Goal: Task Accomplishment & Management: Complete application form

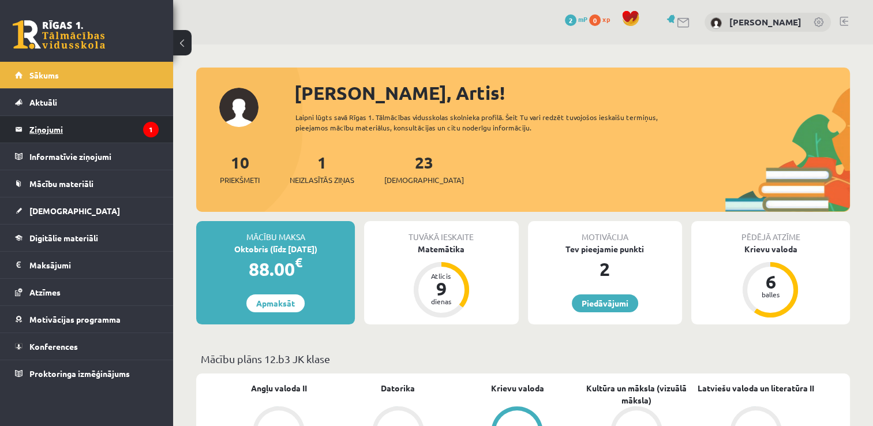
click at [46, 125] on legend "Ziņojumi 1" at bounding box center [93, 129] width 129 height 27
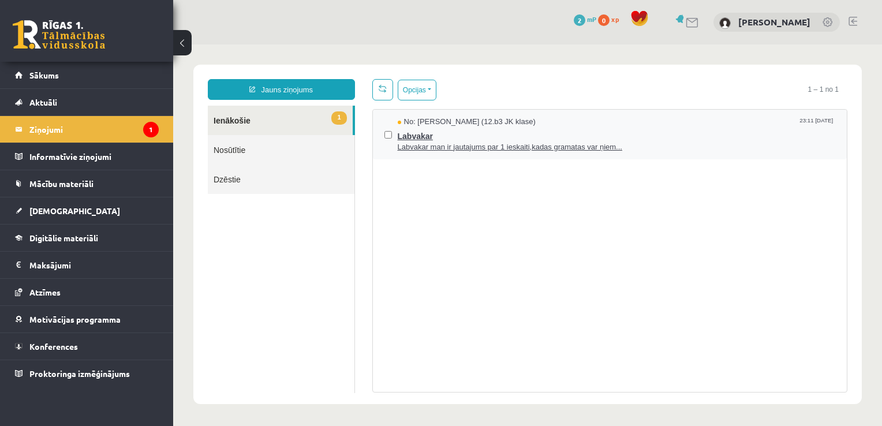
click at [629, 134] on span "Labvakar" at bounding box center [617, 135] width 438 height 14
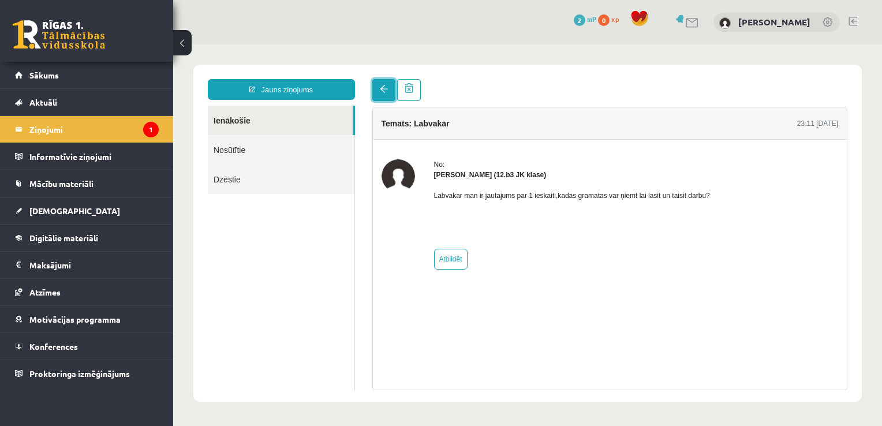
click at [387, 89] on span at bounding box center [384, 89] width 8 height 8
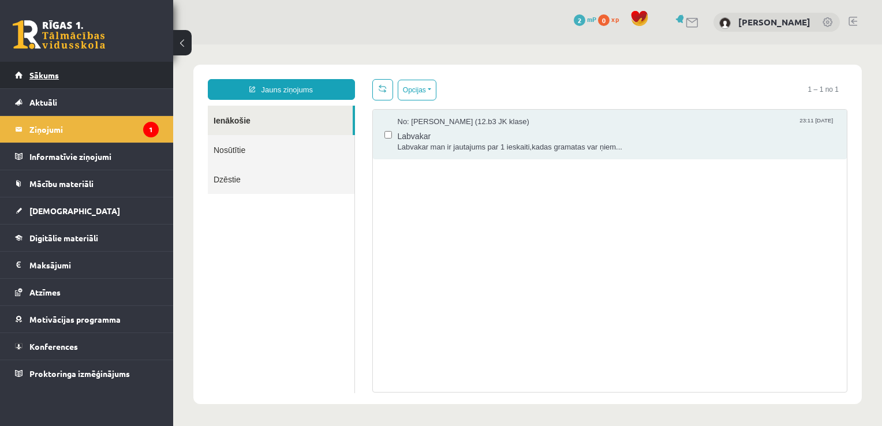
click at [48, 80] on link "Sākums" at bounding box center [87, 75] width 144 height 27
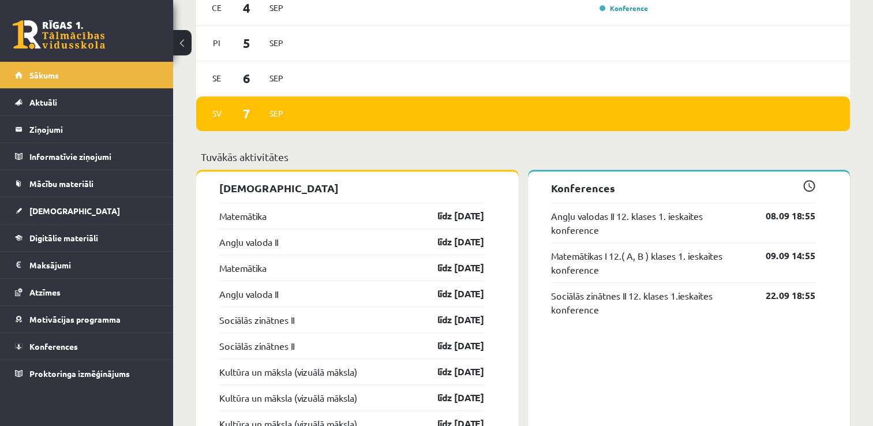
scroll to position [731, 0]
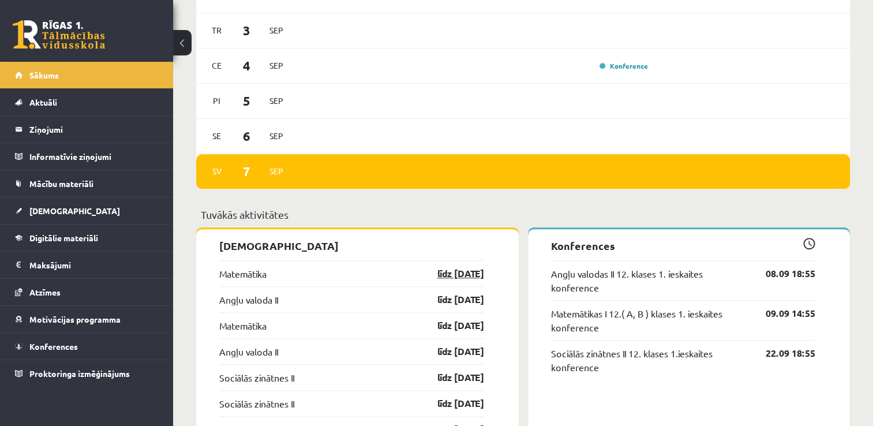
click at [457, 279] on link "līdz [DATE]" at bounding box center [450, 274] width 67 height 14
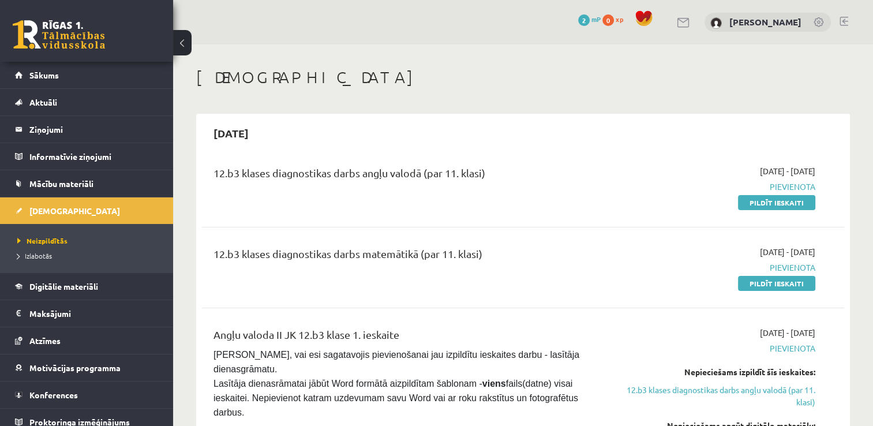
drag, startPoint x: 787, startPoint y: 200, endPoint x: 545, endPoint y: 52, distance: 283.4
click at [787, 200] on link "Pildīt ieskaiti" at bounding box center [776, 202] width 77 height 15
click at [68, 282] on span "Digitālie materiāli" at bounding box center [63, 286] width 69 height 10
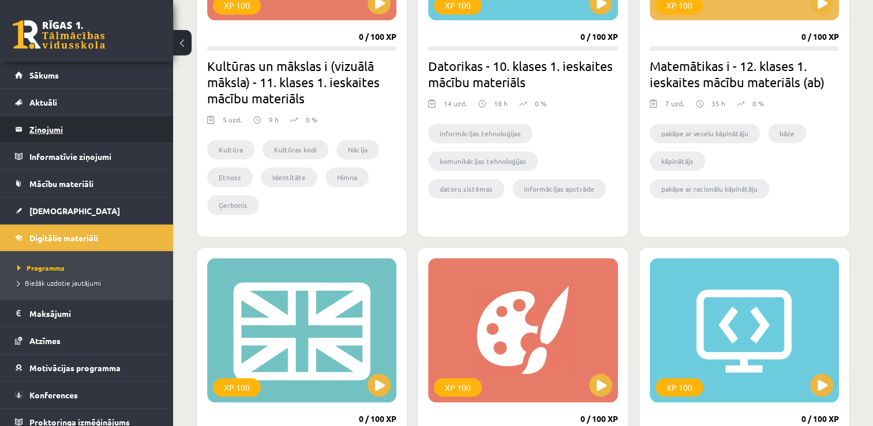
scroll to position [1039, 0]
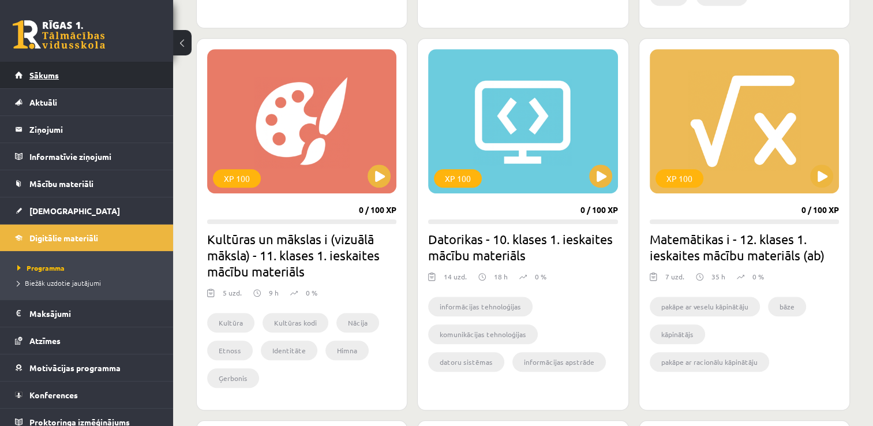
click at [68, 74] on link "Sākums" at bounding box center [87, 75] width 144 height 27
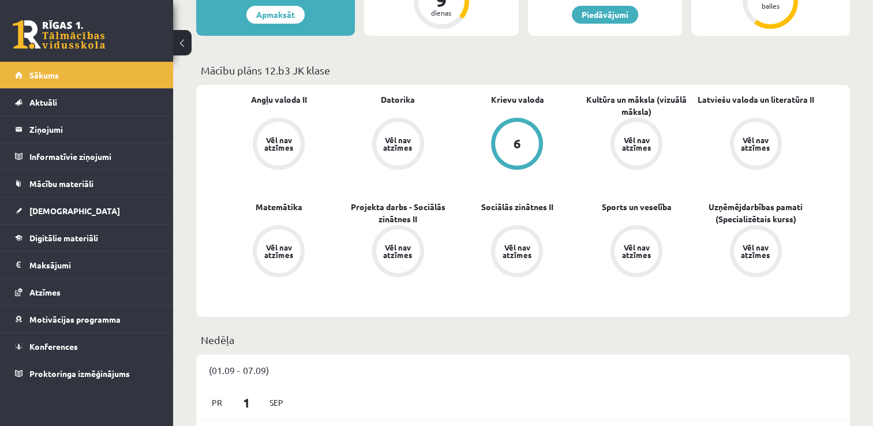
scroll to position [58, 0]
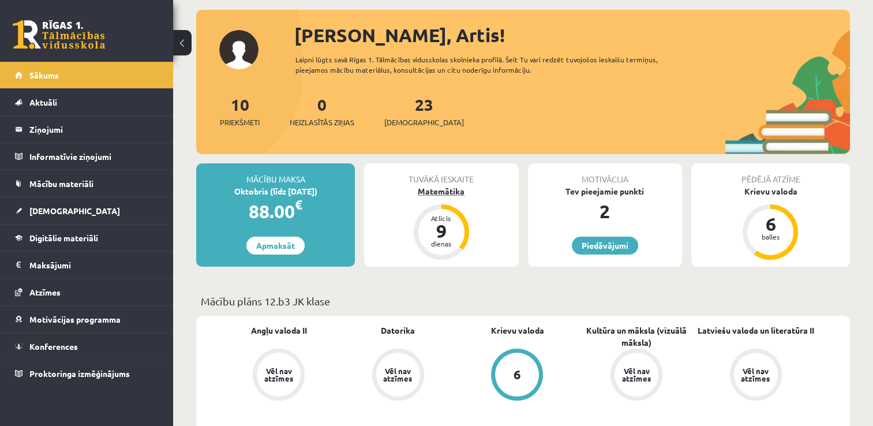
click at [444, 237] on div "9" at bounding box center [441, 231] width 35 height 18
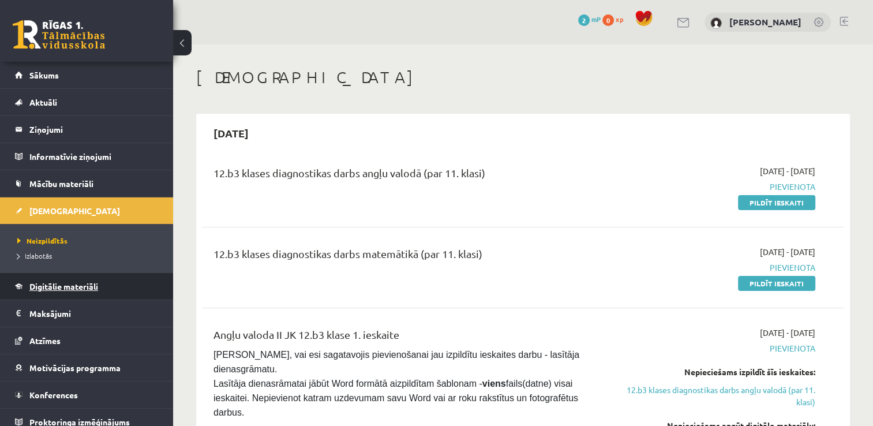
click at [69, 286] on span "Digitālie materiāli" at bounding box center [63, 286] width 69 height 10
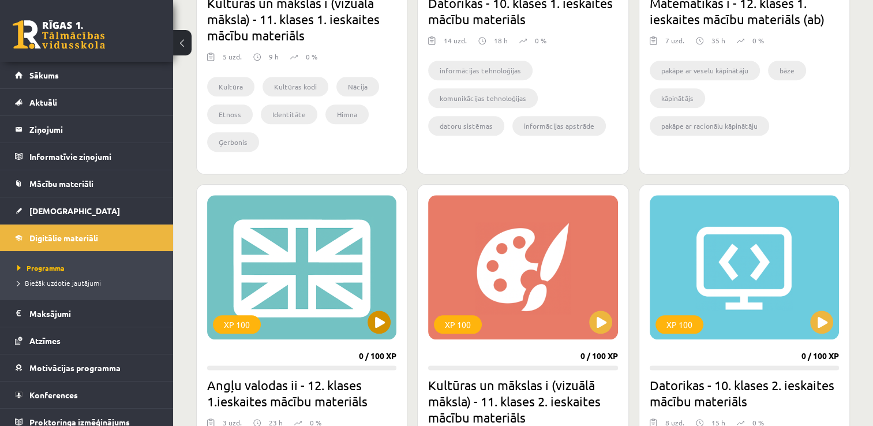
scroll to position [1333, 0]
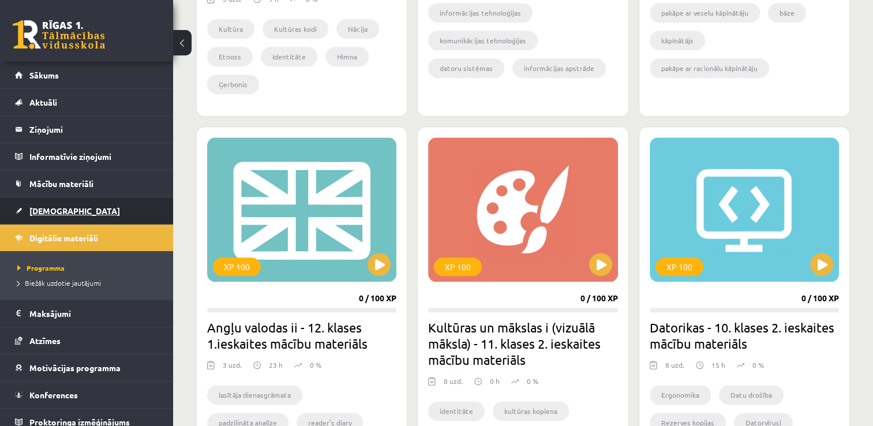
click at [57, 206] on span "[DEMOGRAPHIC_DATA]" at bounding box center [74, 210] width 91 height 10
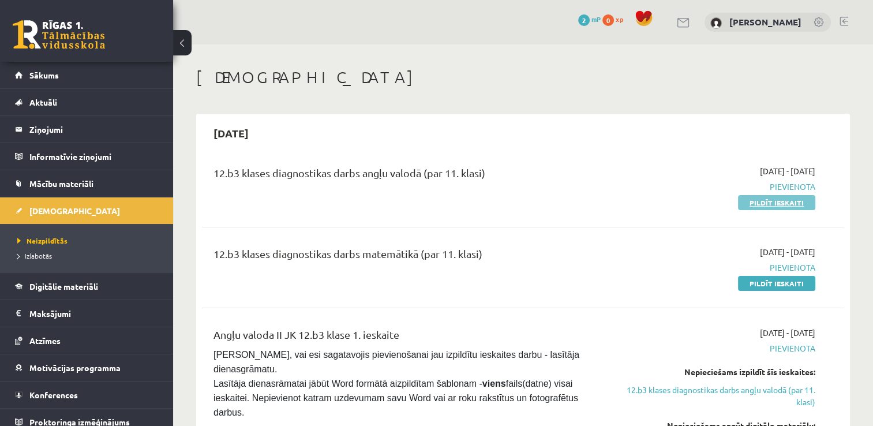
click at [794, 201] on link "Pildīt ieskaiti" at bounding box center [776, 202] width 77 height 15
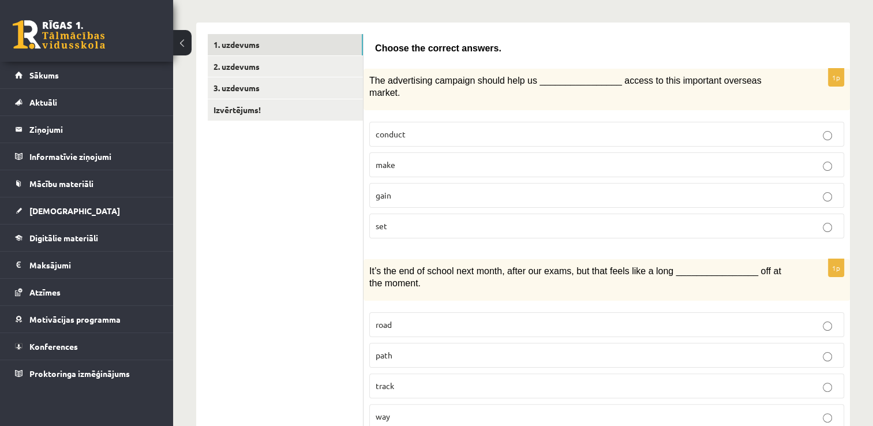
scroll to position [231, 0]
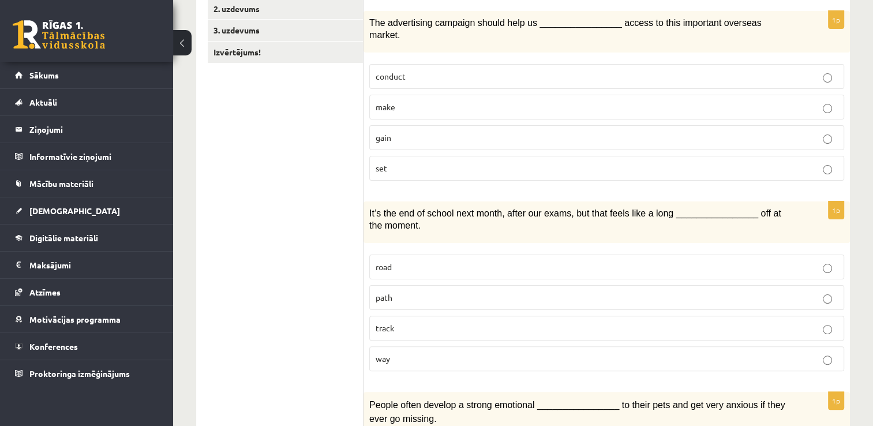
click at [393, 132] on p "gain" at bounding box center [607, 138] width 462 height 12
click at [404, 353] on p "way" at bounding box center [607, 359] width 462 height 12
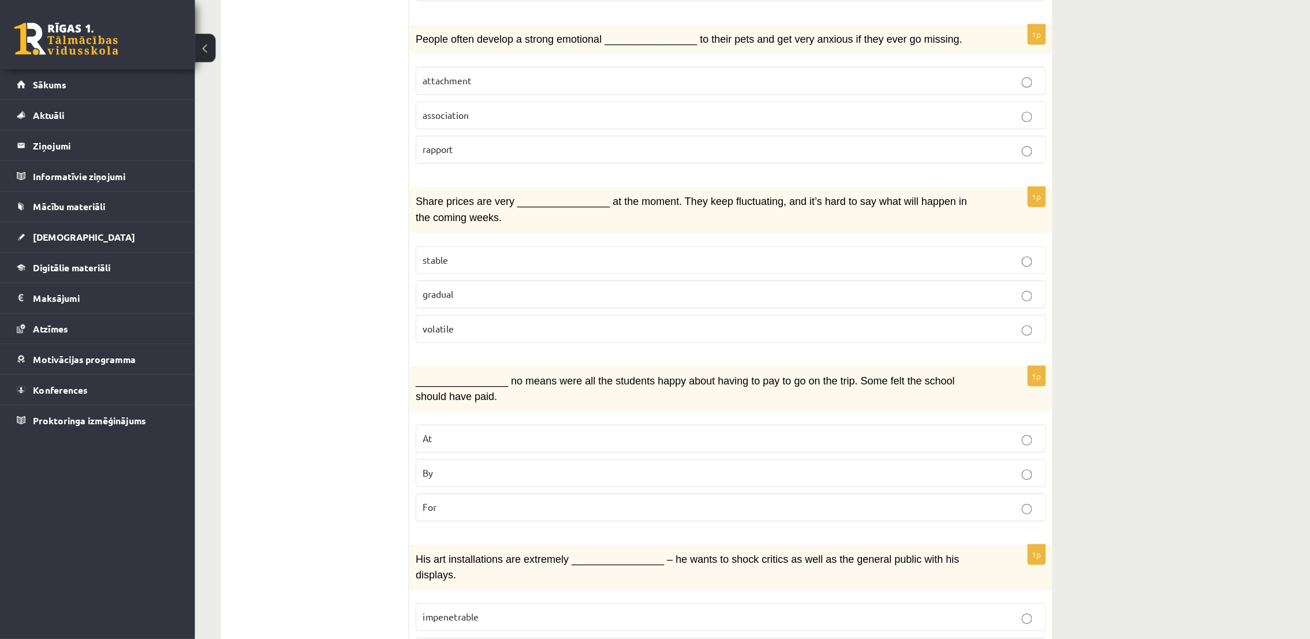
scroll to position [577, 0]
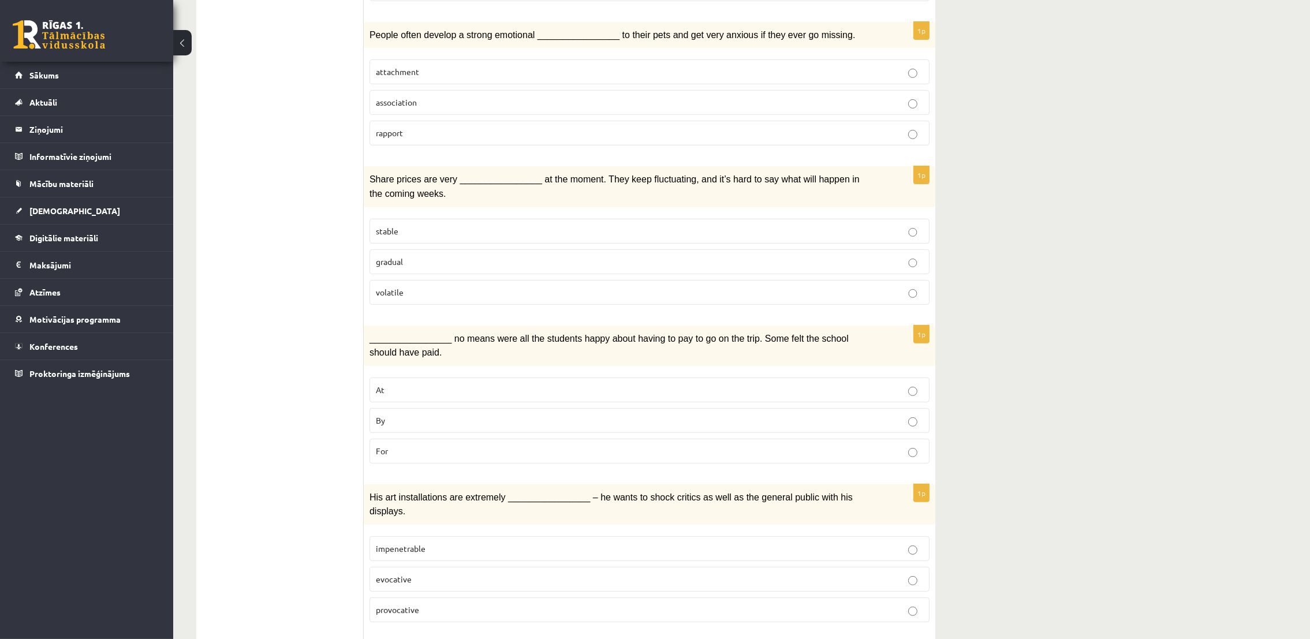
drag, startPoint x: 832, startPoint y: 0, endPoint x: 249, endPoint y: 285, distance: 649.5
click at [249, 285] on ul "1. uzdevums 2. uzdevums 3. uzdevums Izvērtējums!" at bounding box center [286, 588] width 156 height 1916
click at [420, 66] on p "attachment" at bounding box center [649, 72] width 547 height 12
click at [401, 287] on span "volatile" at bounding box center [390, 292] width 28 height 10
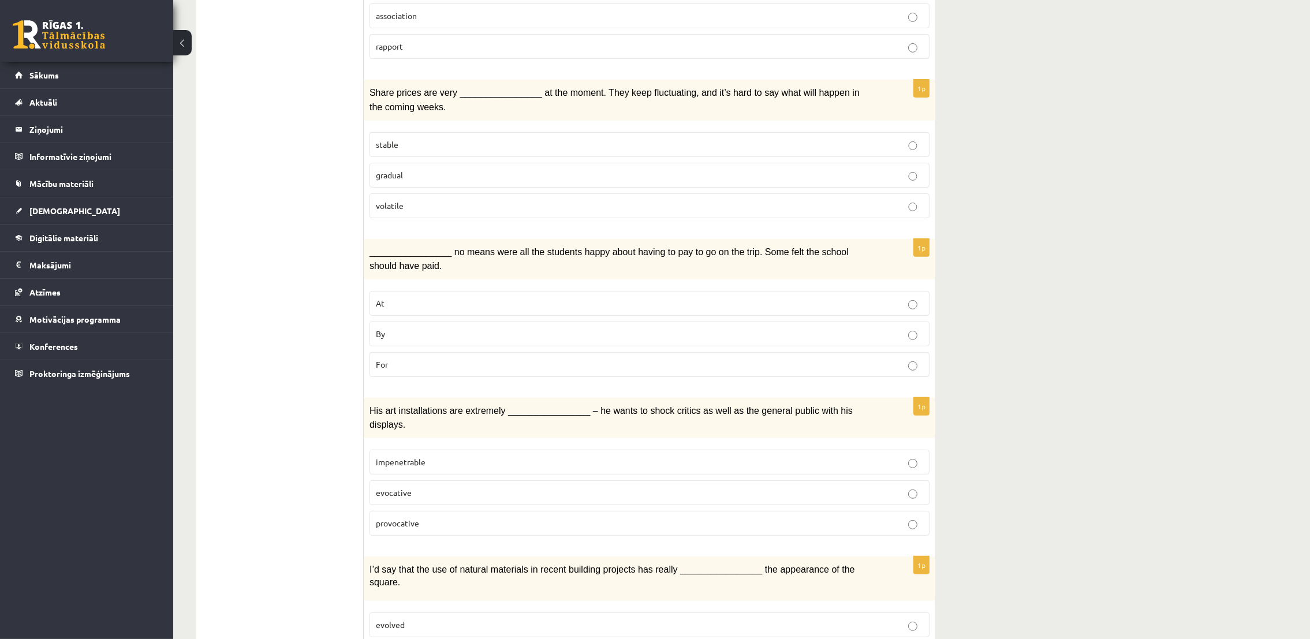
click at [396, 328] on p "By" at bounding box center [649, 334] width 547 height 12
click at [437, 425] on p "provocative" at bounding box center [649, 523] width 547 height 12
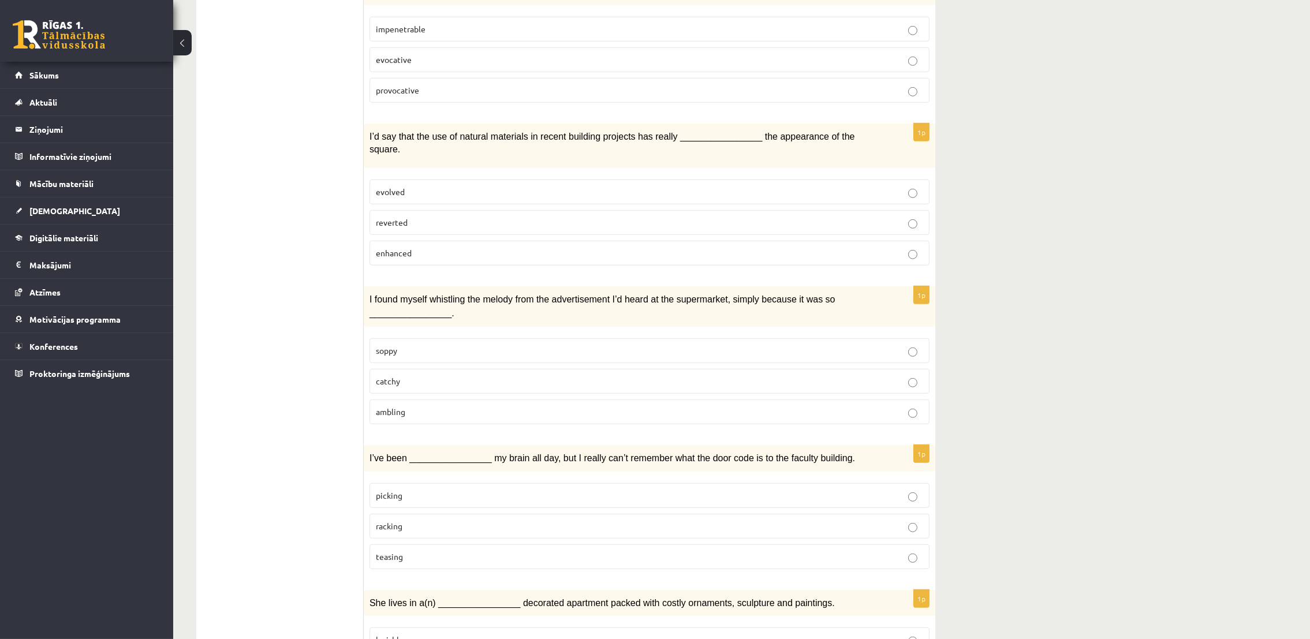
scroll to position [1183, 0]
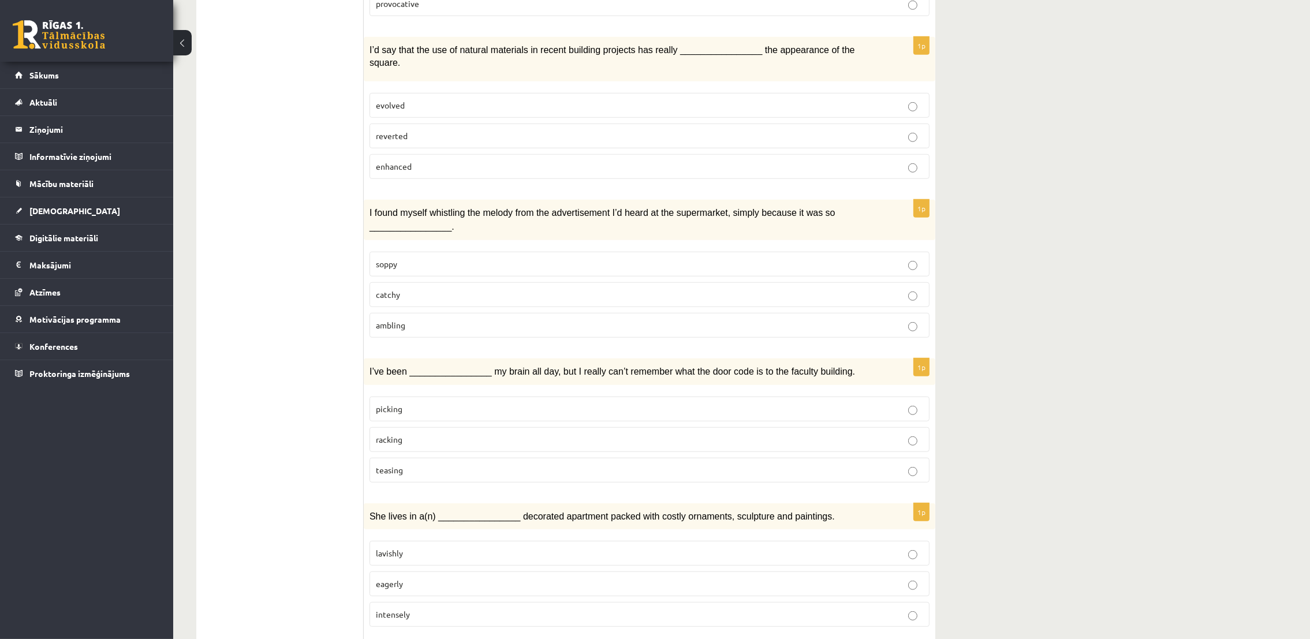
click at [424, 160] on p "enhanced" at bounding box center [649, 166] width 547 height 12
click at [405, 289] on p "catchy" at bounding box center [649, 295] width 547 height 12
click at [407, 425] on p "racking" at bounding box center [649, 439] width 547 height 12
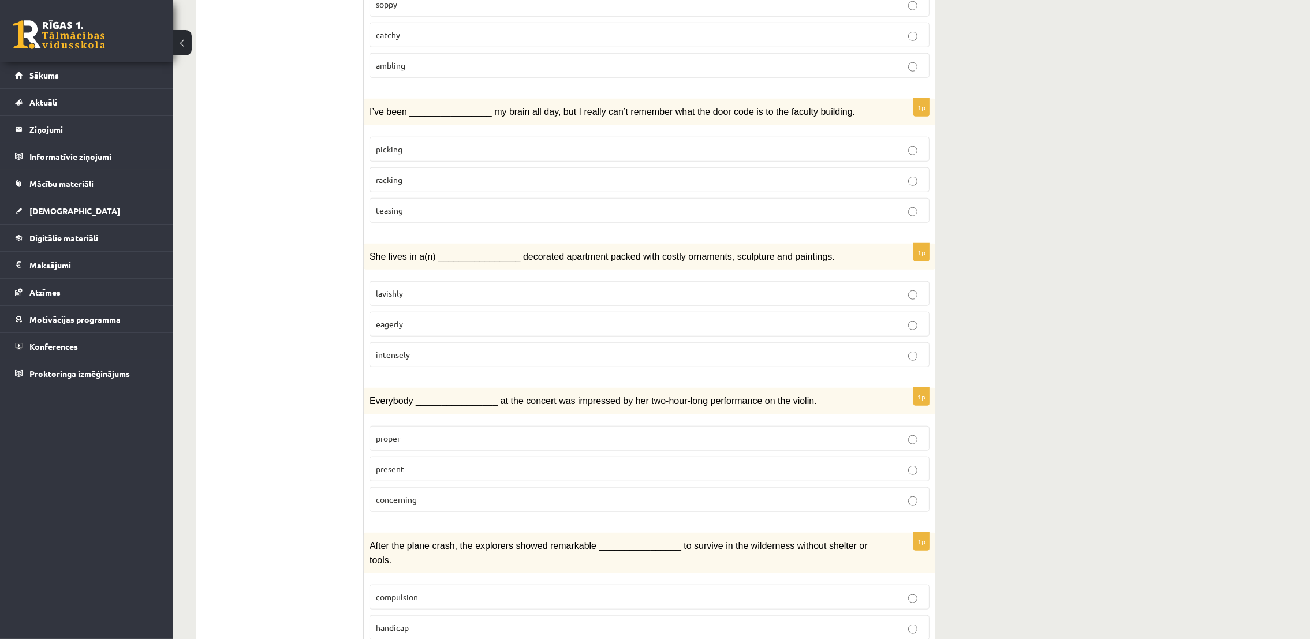
scroll to position [1470, 0]
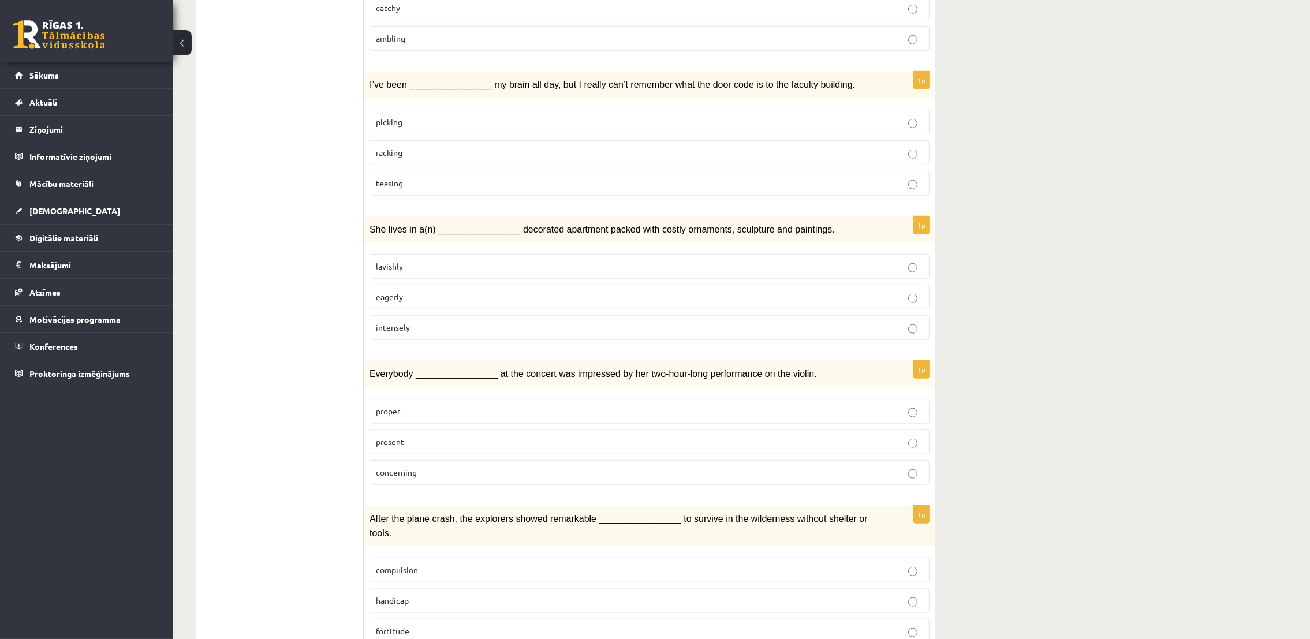
click at [416, 260] on p "lavishly" at bounding box center [649, 266] width 547 height 12
click at [420, 425] on p "present" at bounding box center [649, 442] width 547 height 12
click at [417, 425] on p "fortitude" at bounding box center [649, 631] width 547 height 12
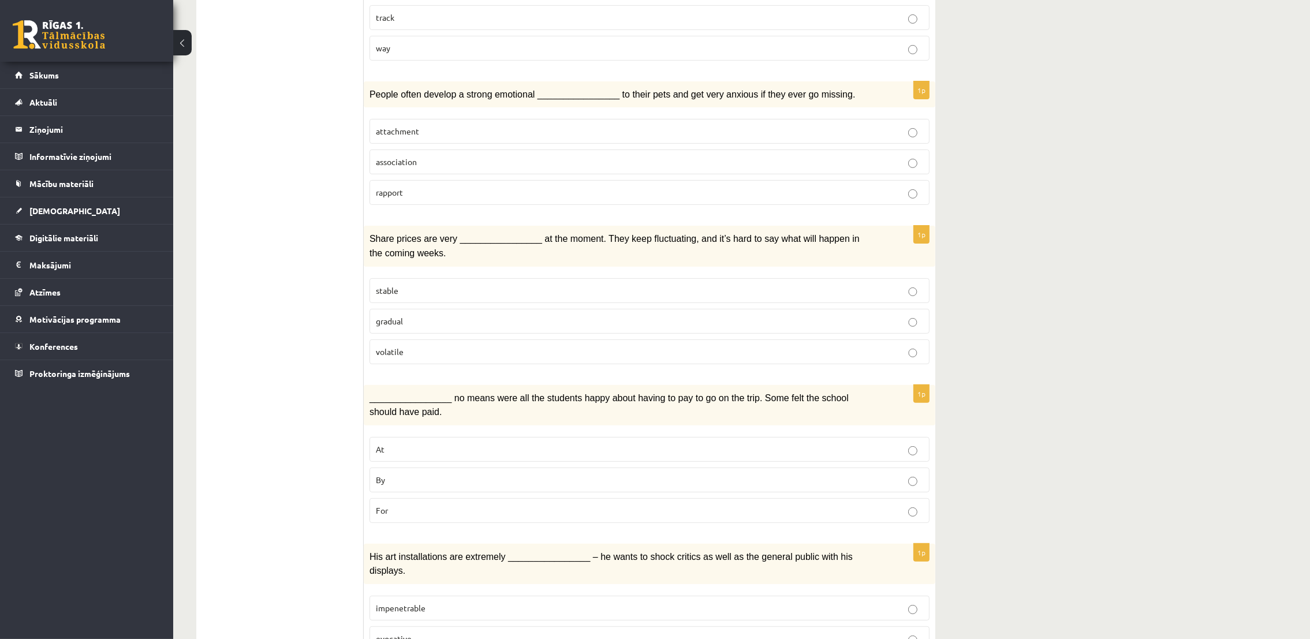
scroll to position [0, 0]
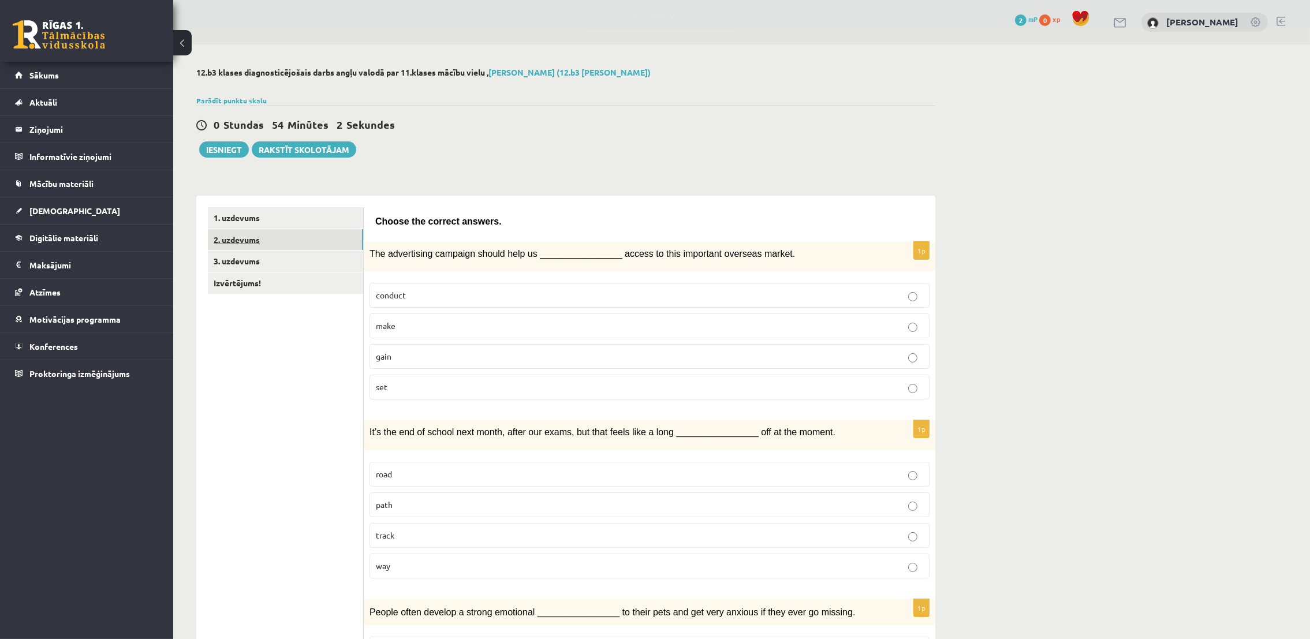
click at [244, 239] on link "2. uzdevums" at bounding box center [285, 239] width 155 height 21
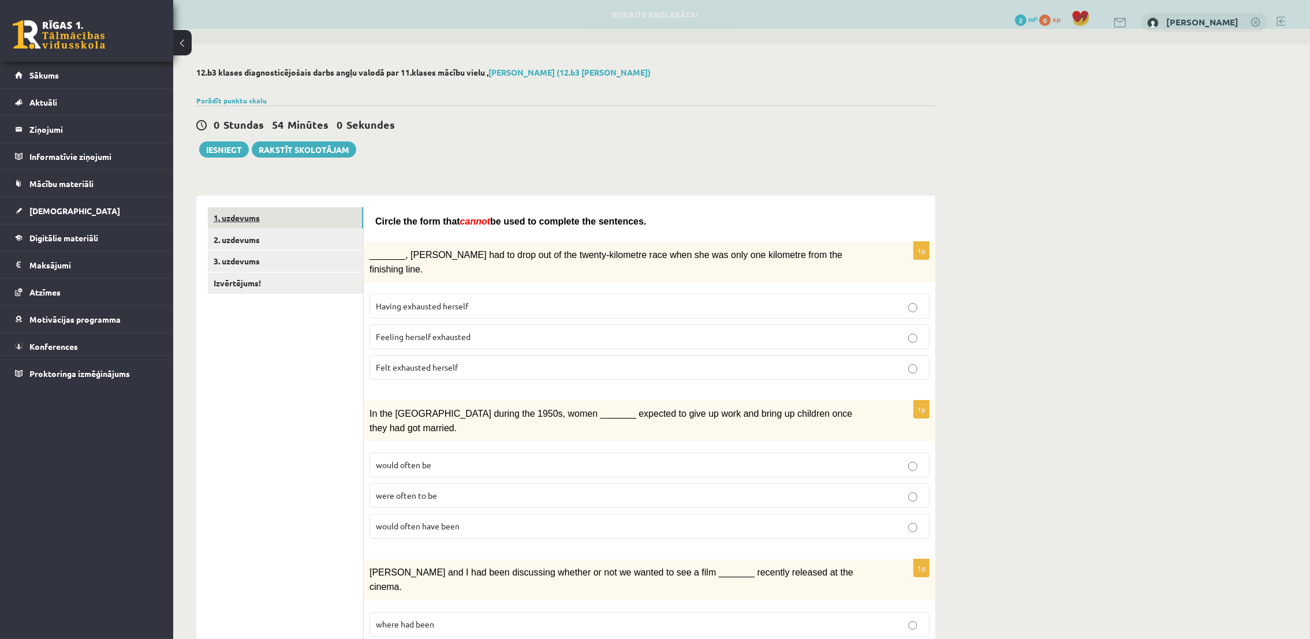
click at [243, 220] on link "1. uzdevums" at bounding box center [285, 217] width 155 height 21
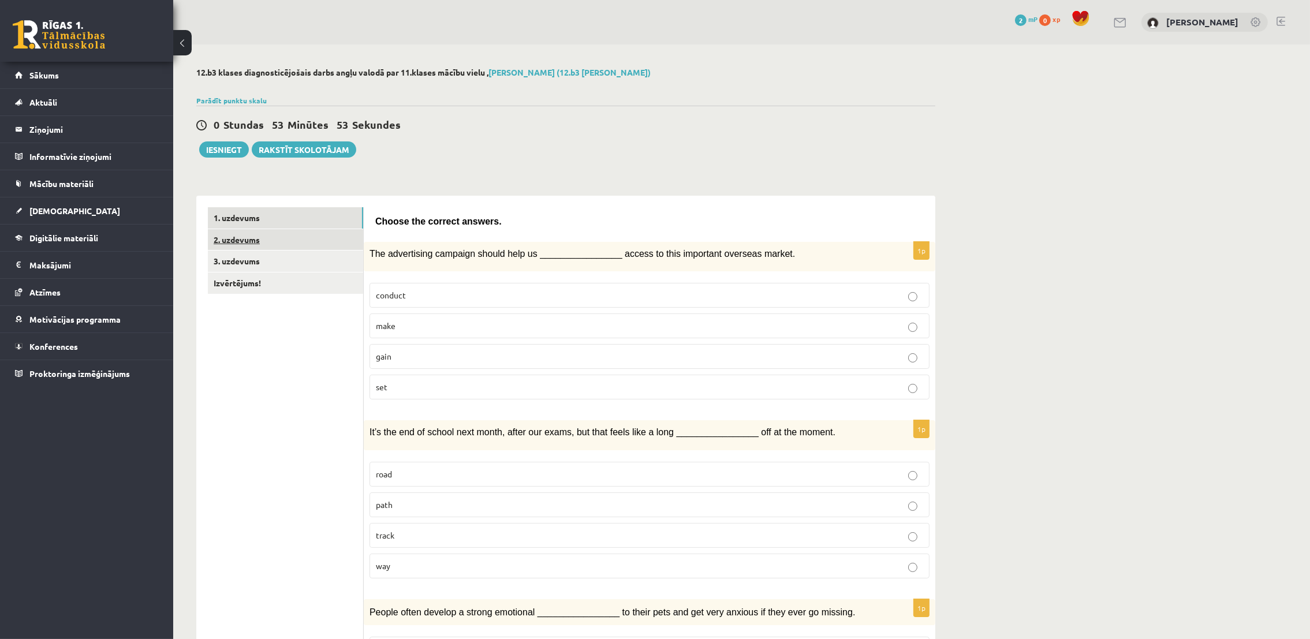
click at [234, 241] on link "2. uzdevums" at bounding box center [285, 239] width 155 height 21
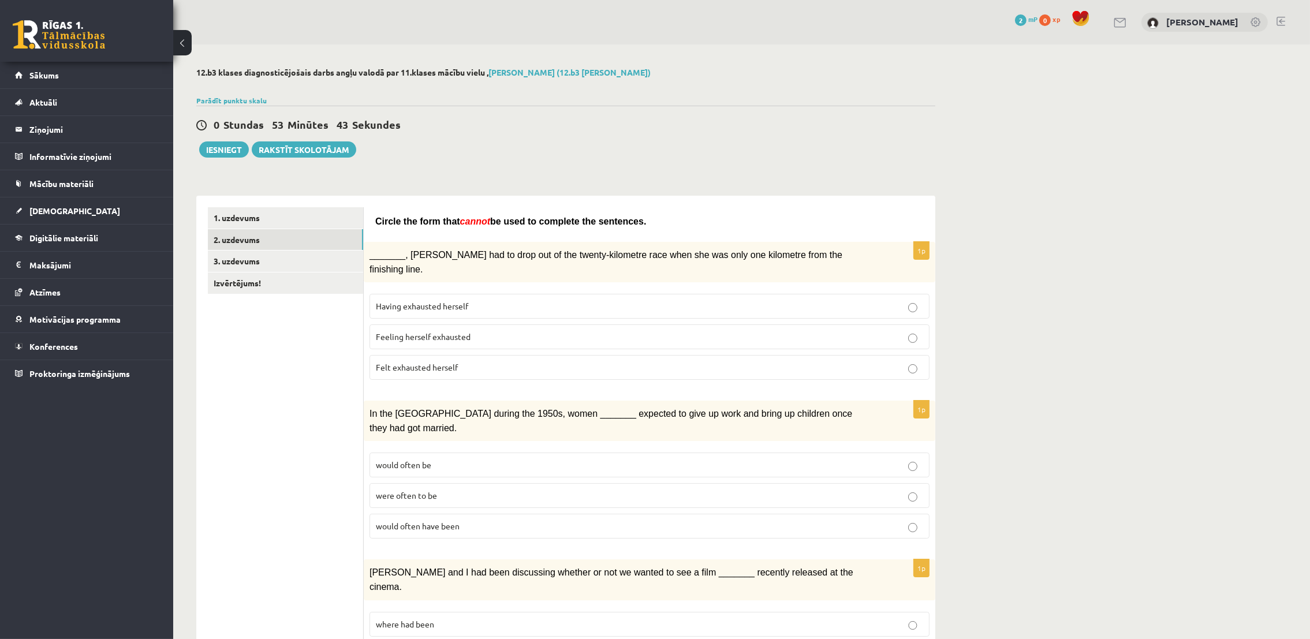
scroll to position [87, 0]
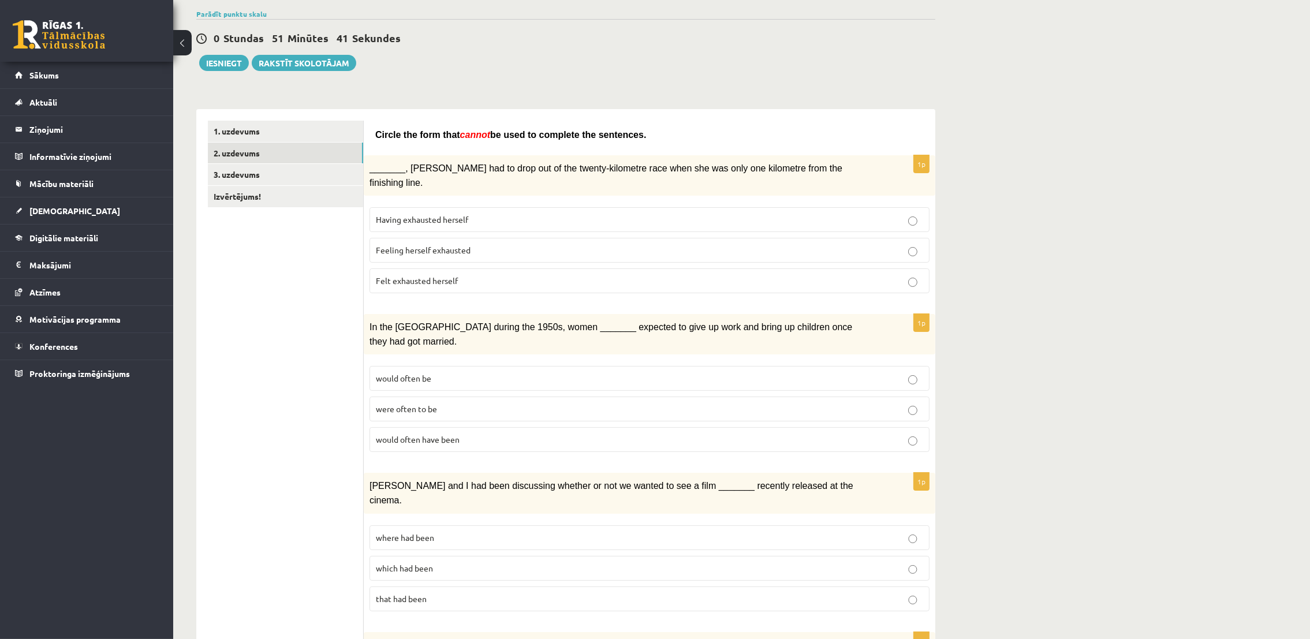
click at [526, 244] on p "Feeling herself exhausted" at bounding box center [649, 250] width 547 height 12
click at [418, 373] on span "would often be" at bounding box center [403, 378] width 55 height 10
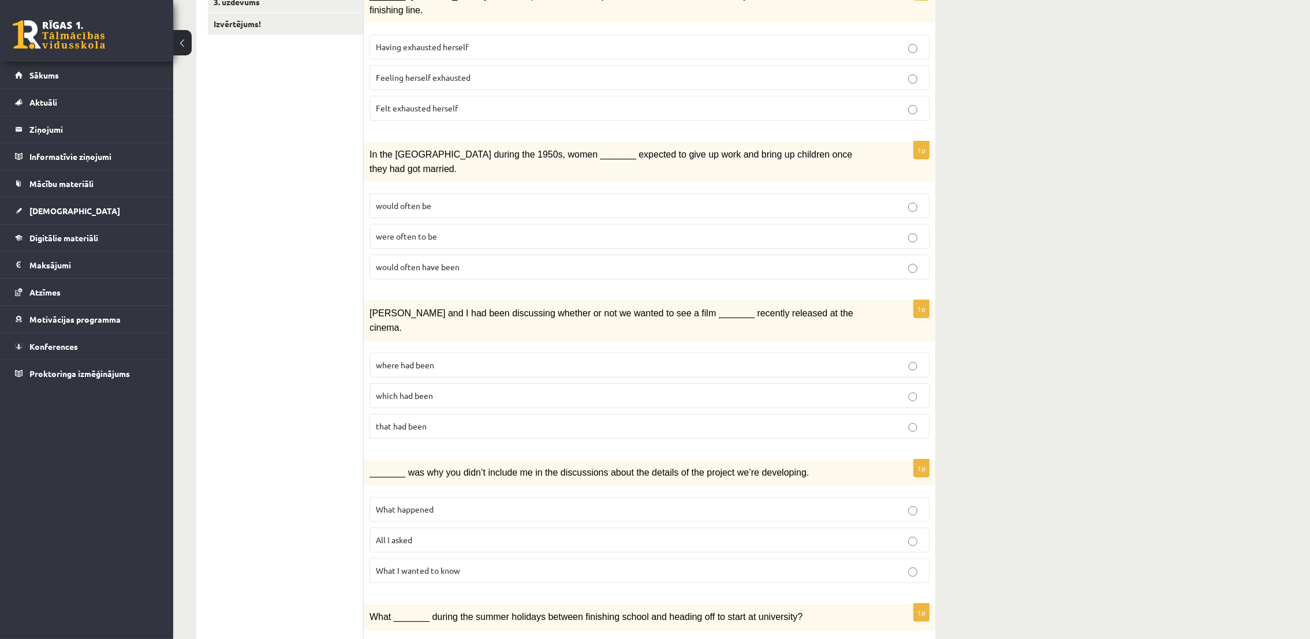
scroll to position [346, 0]
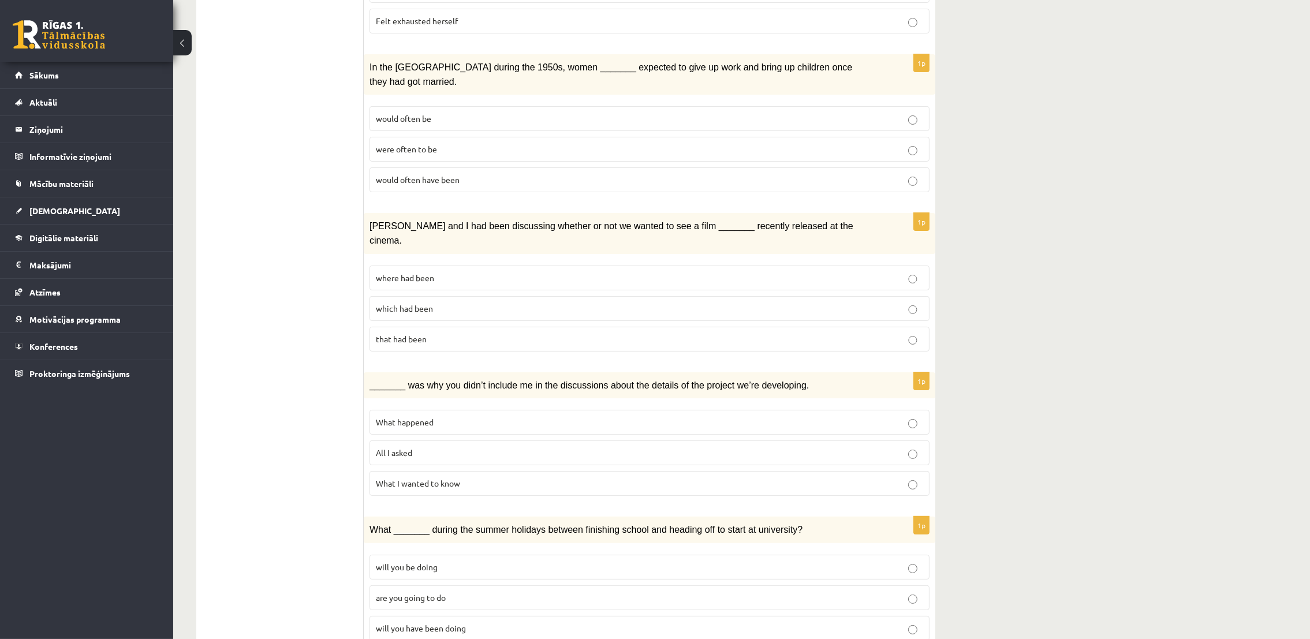
click at [429, 303] on span "which had been" at bounding box center [404, 308] width 57 height 10
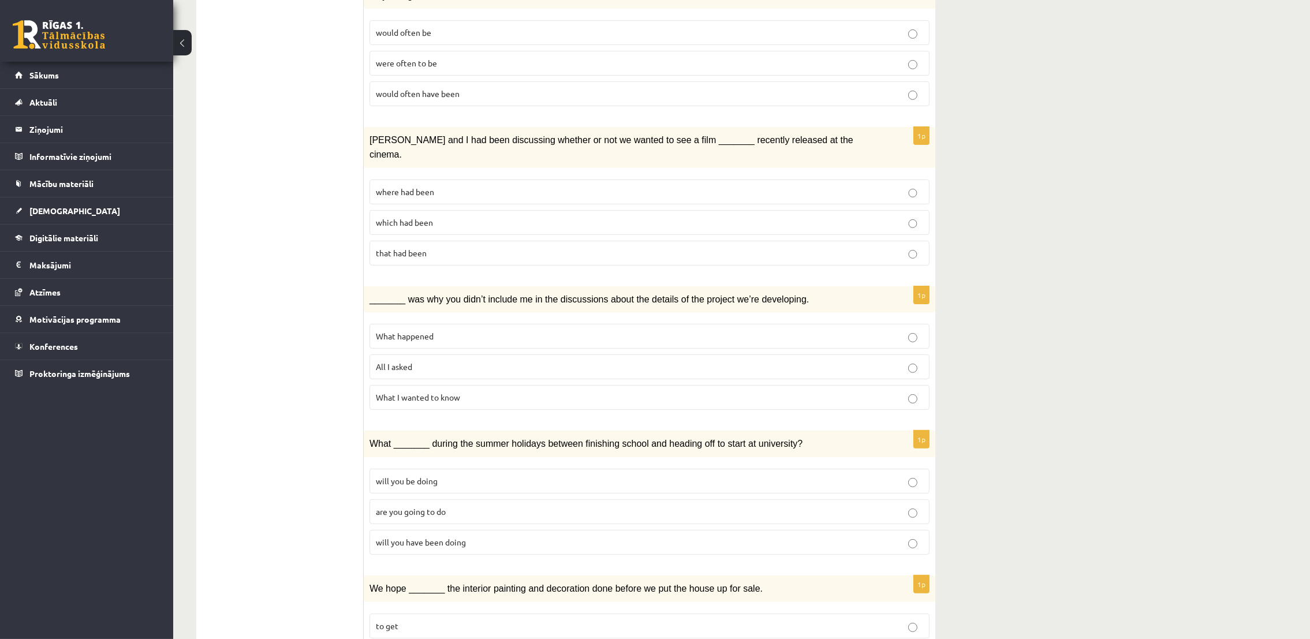
scroll to position [519, 0]
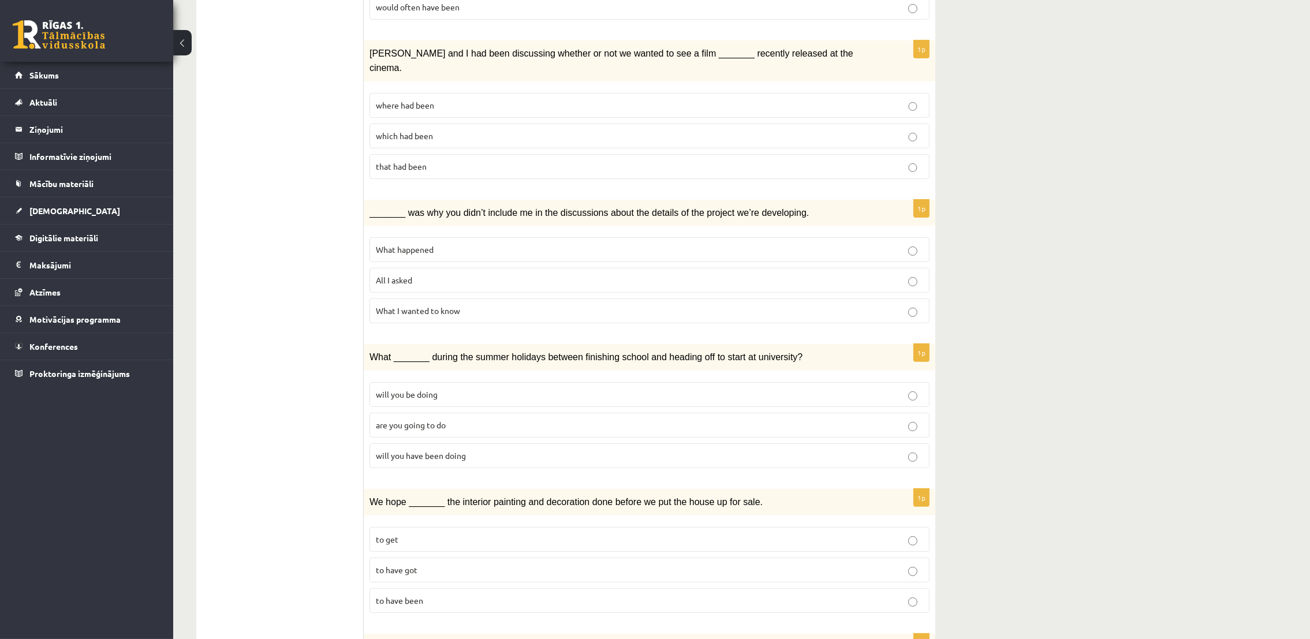
click at [455, 305] on span "What I wanted to know" at bounding box center [418, 310] width 84 height 10
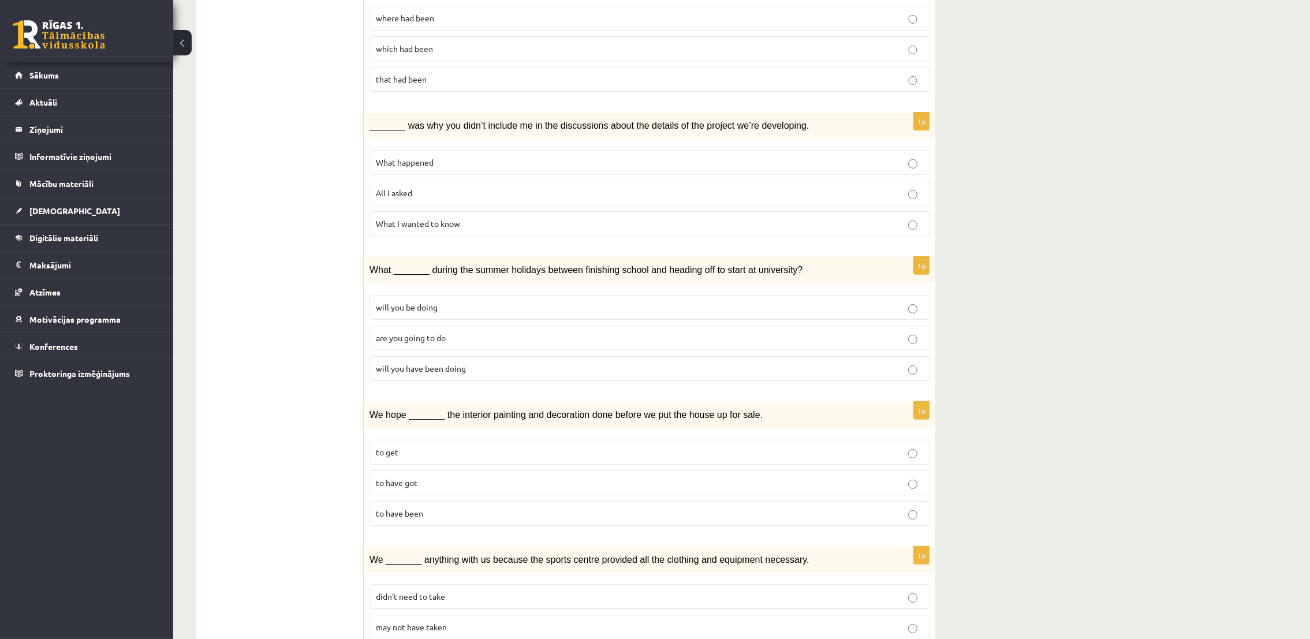
scroll to position [693, 0]
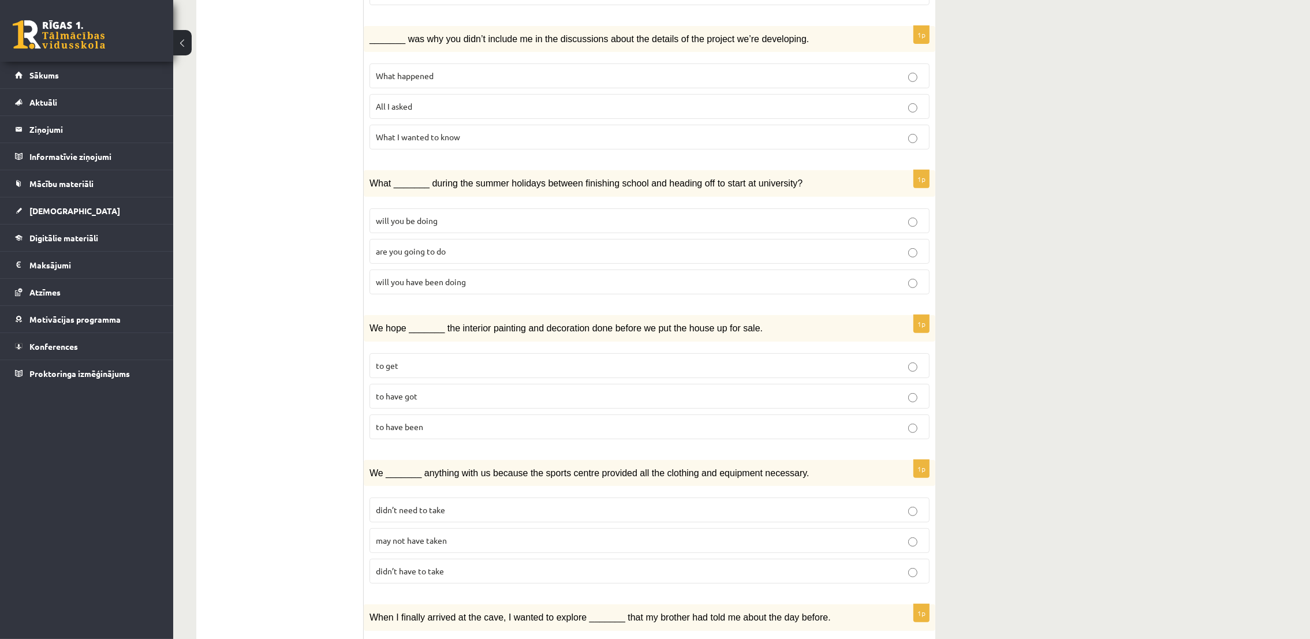
click at [435, 245] on p "are you going to do" at bounding box center [649, 251] width 547 height 12
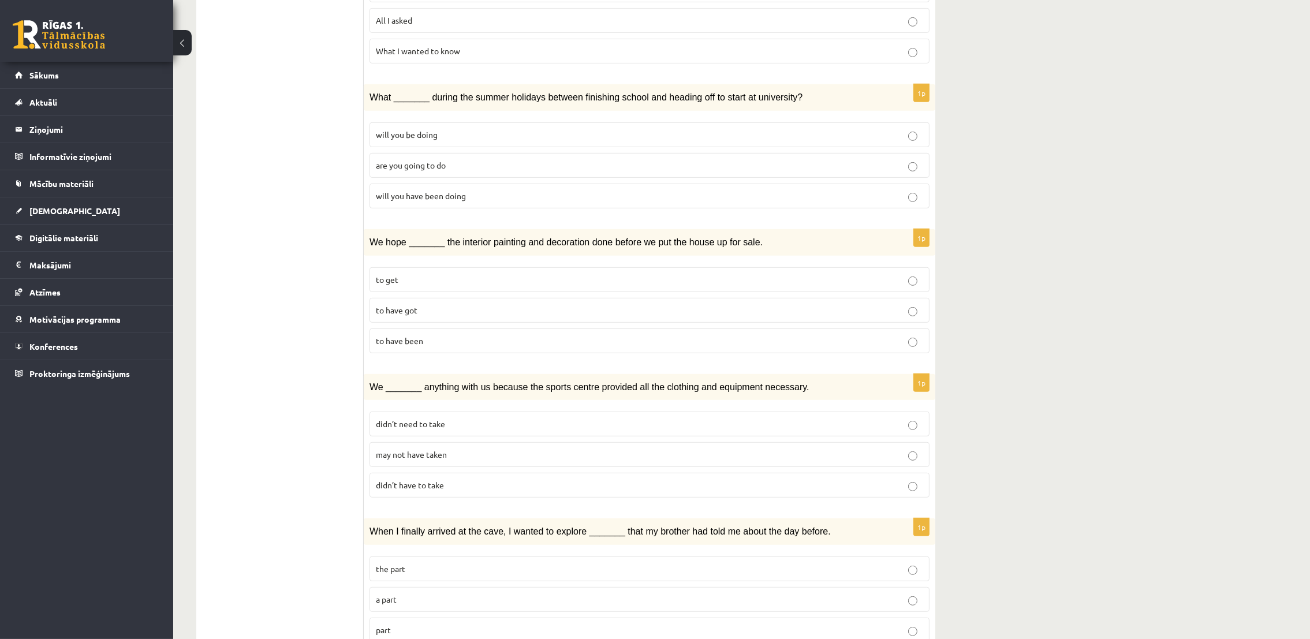
scroll to position [865, 0]
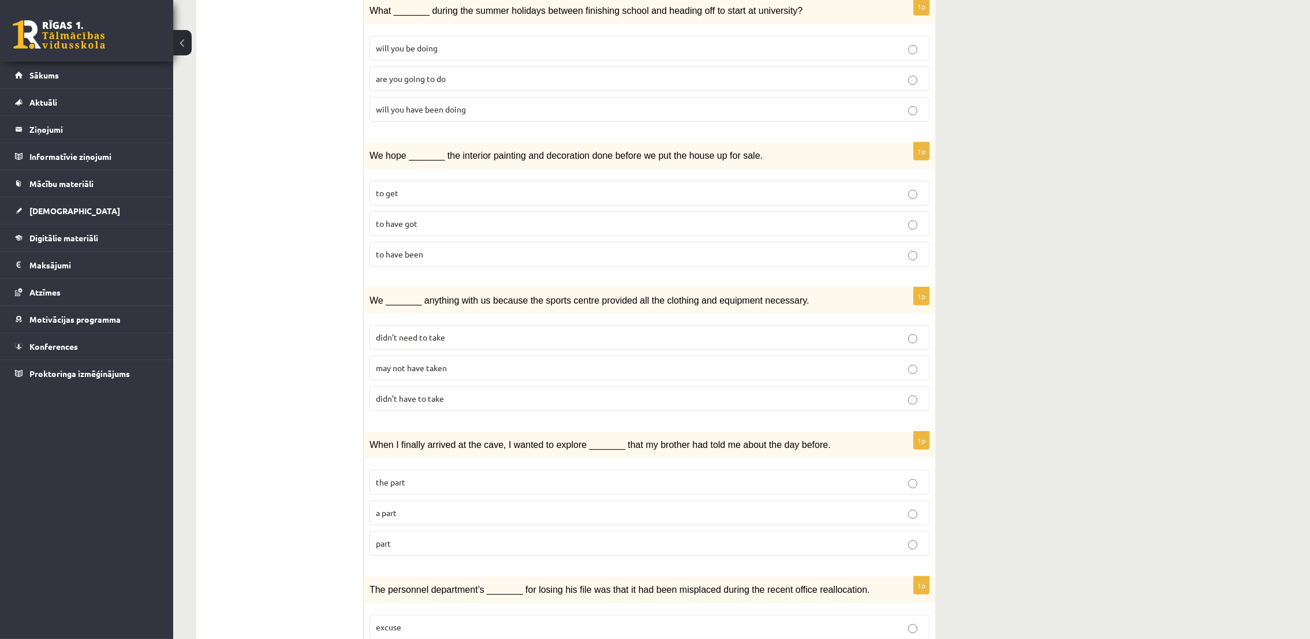
click at [427, 187] on p "to get" at bounding box center [649, 193] width 547 height 12
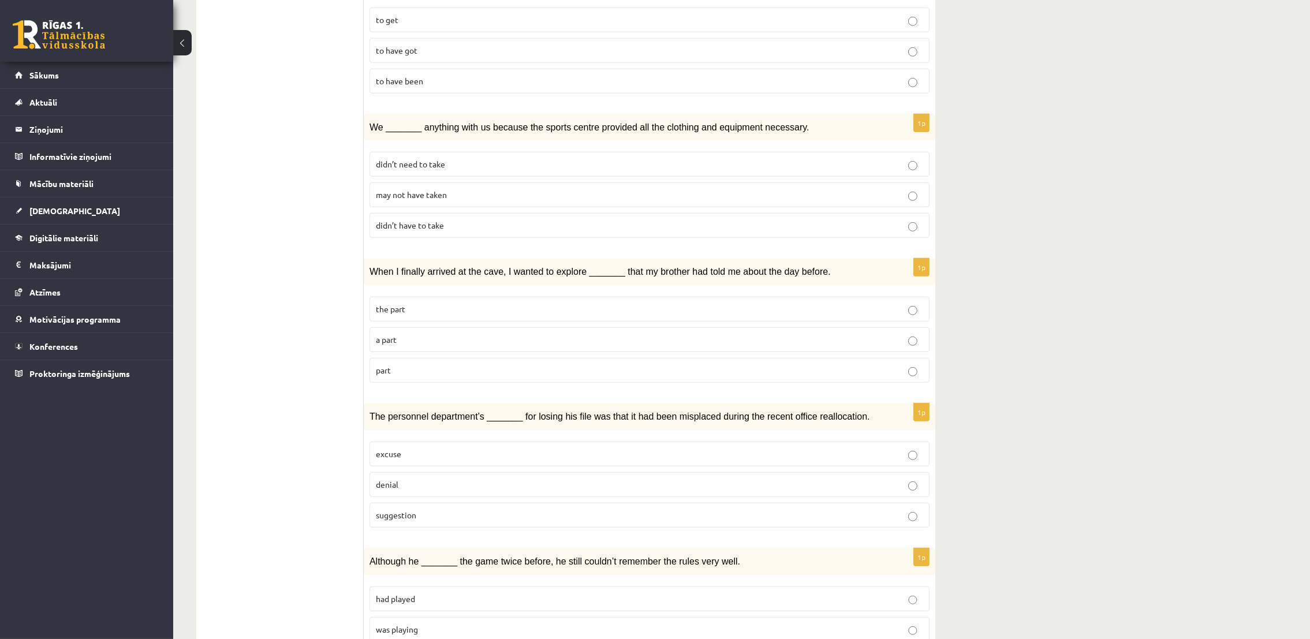
scroll to position [1066, 0]
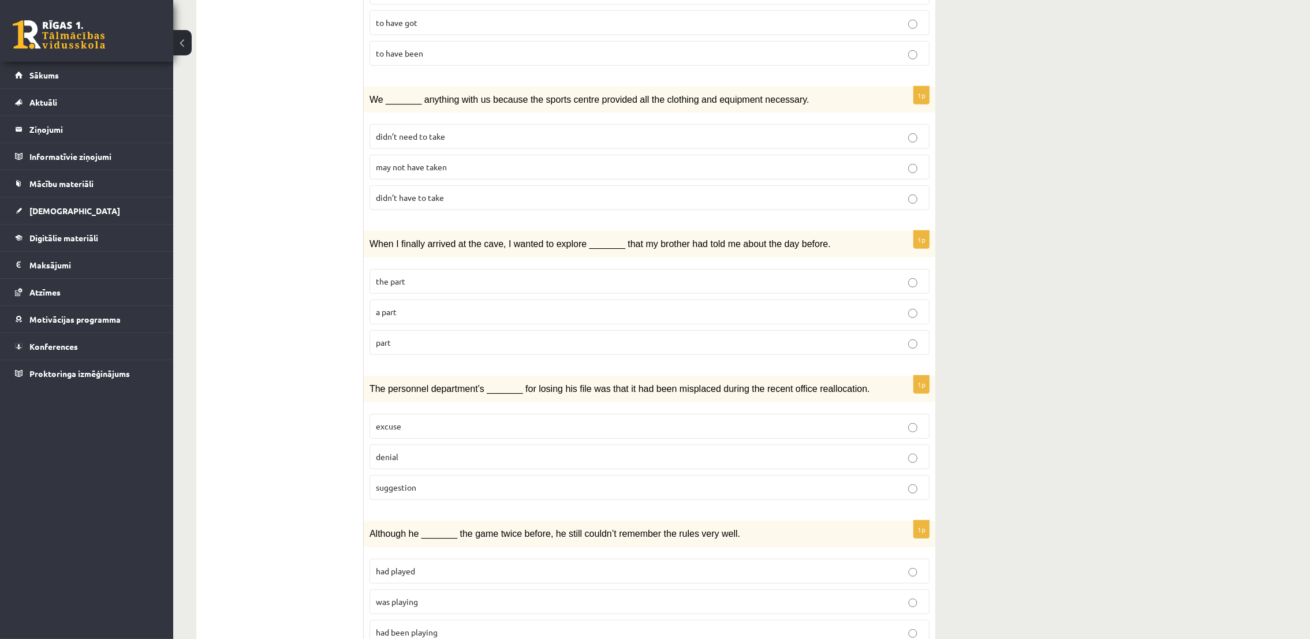
click at [431, 131] on span "didn’t need to take" at bounding box center [410, 136] width 69 height 10
click at [439, 192] on span "didn’t have to take" at bounding box center [410, 197] width 68 height 10
click at [406, 275] on p "the part" at bounding box center [649, 281] width 547 height 12
click p "excuse"
click span "had played"
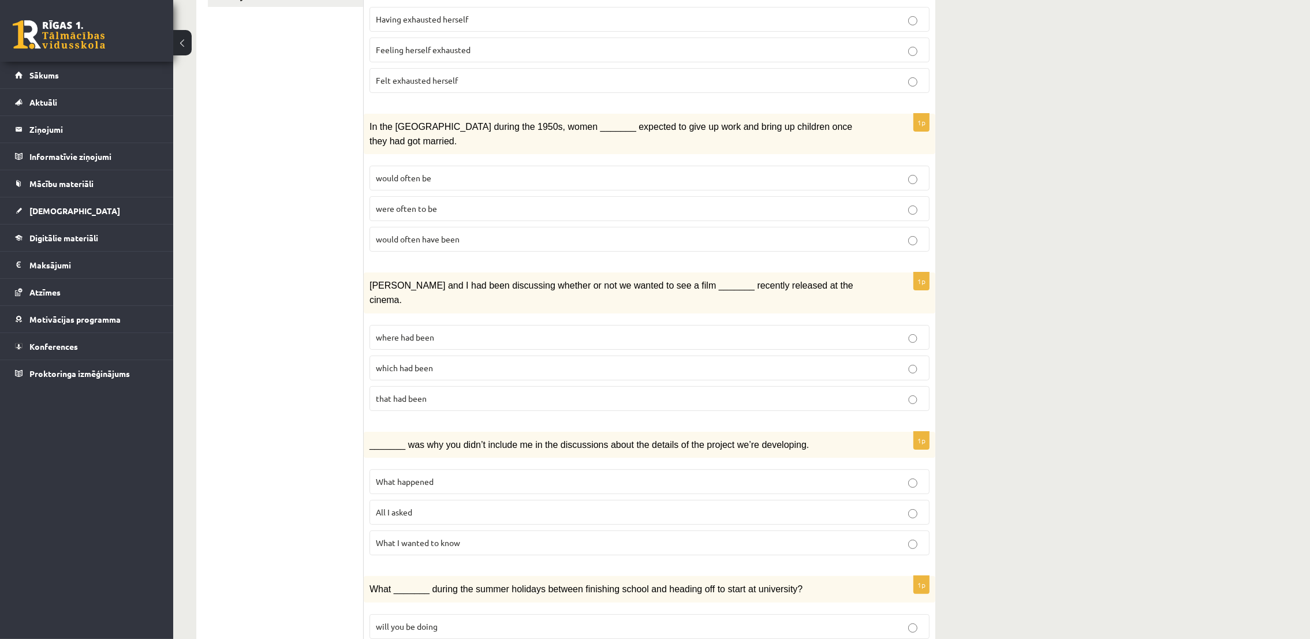
scroll to position [0, 0]
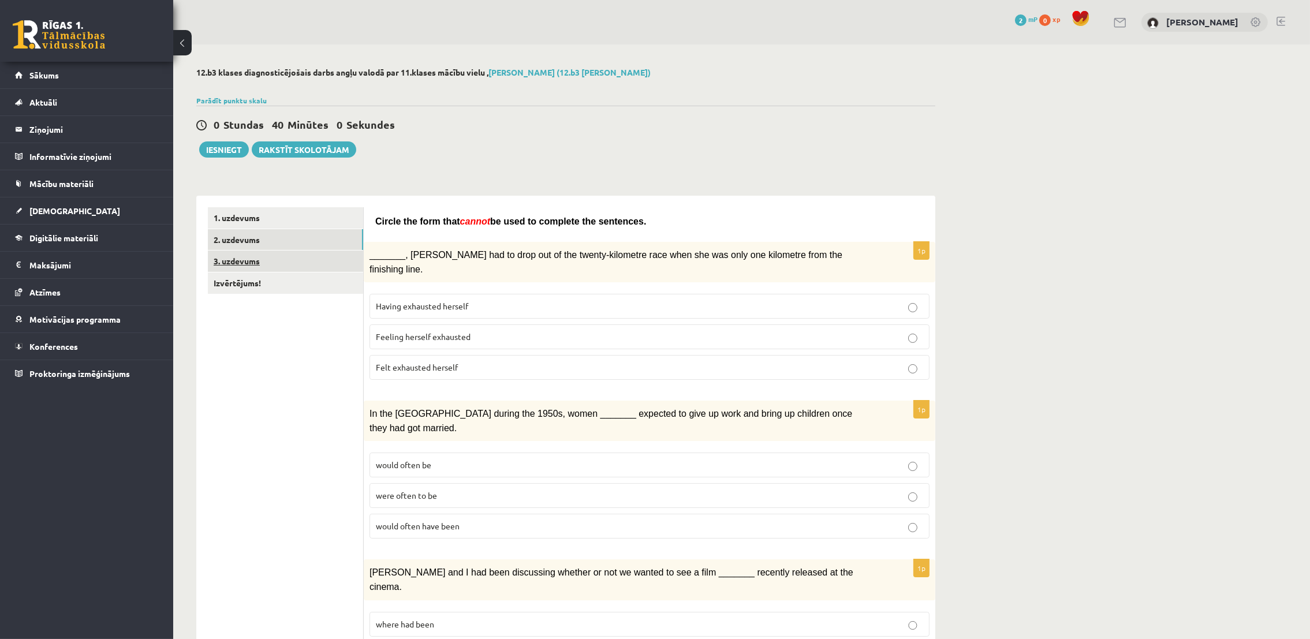
click link "3. uzdevums"
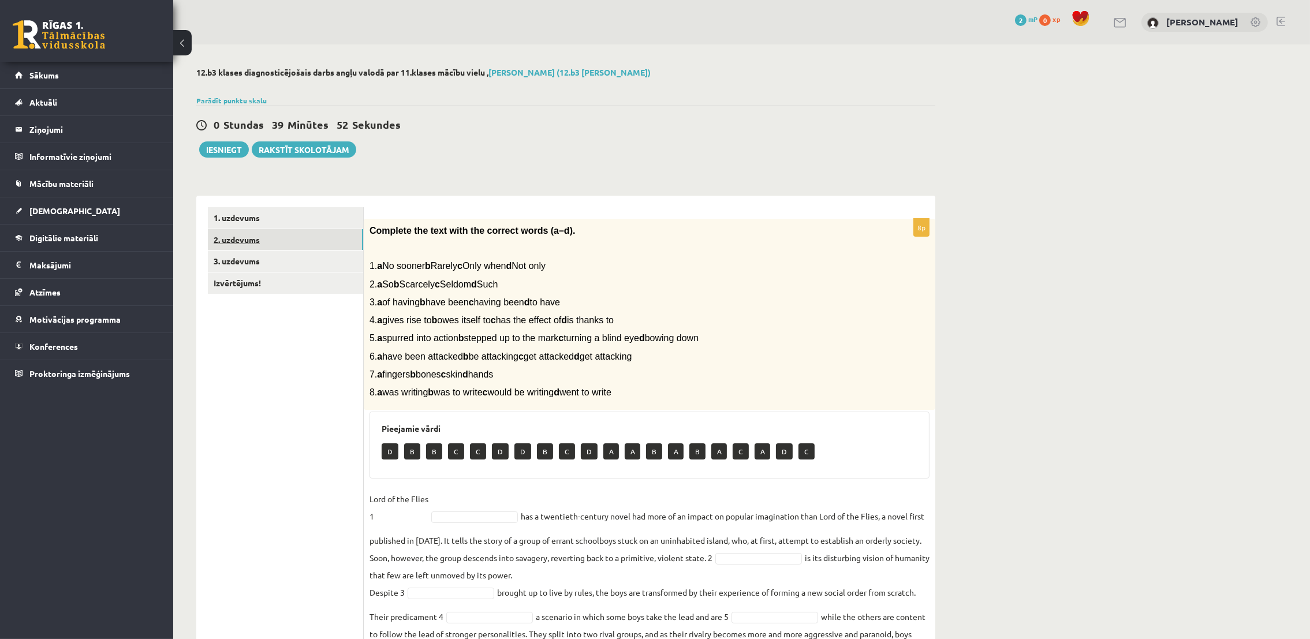
click link "2. uzdevums"
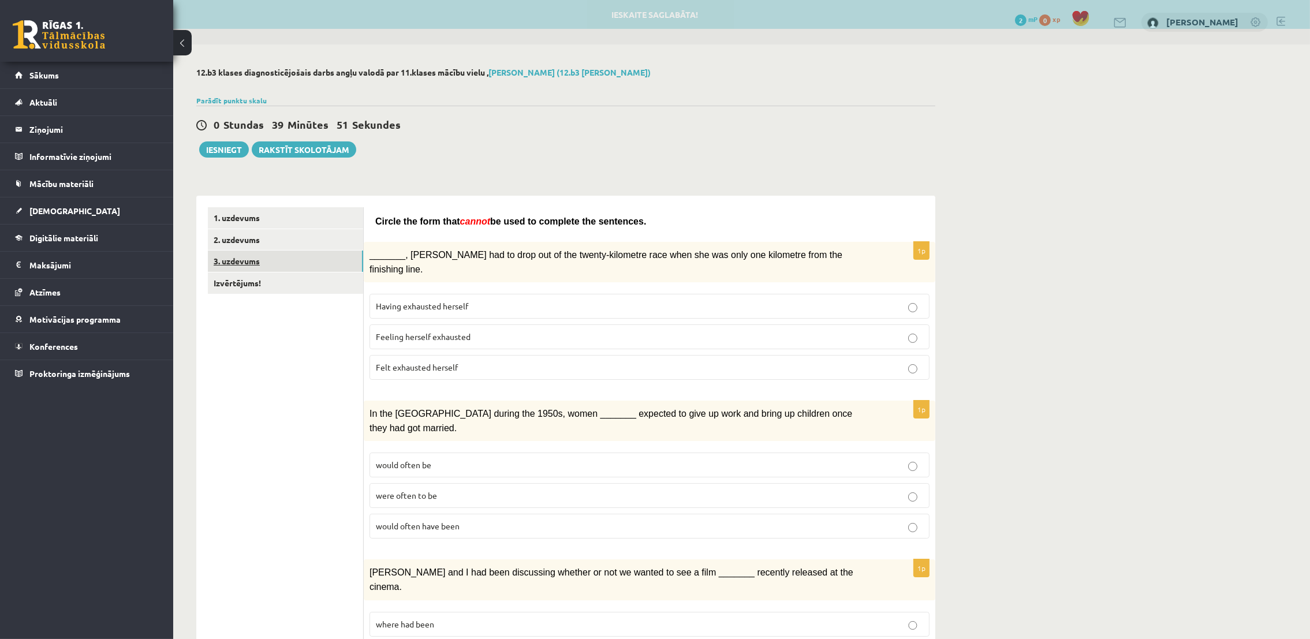
click link "3. uzdevums"
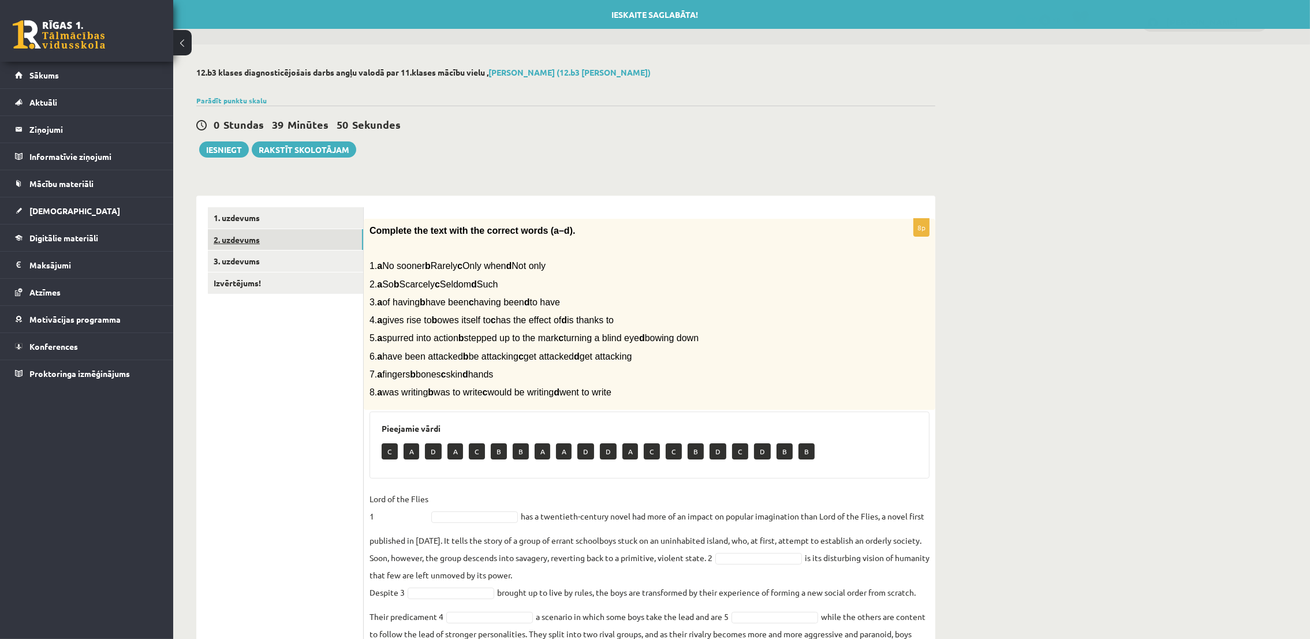
click link "2. uzdevums"
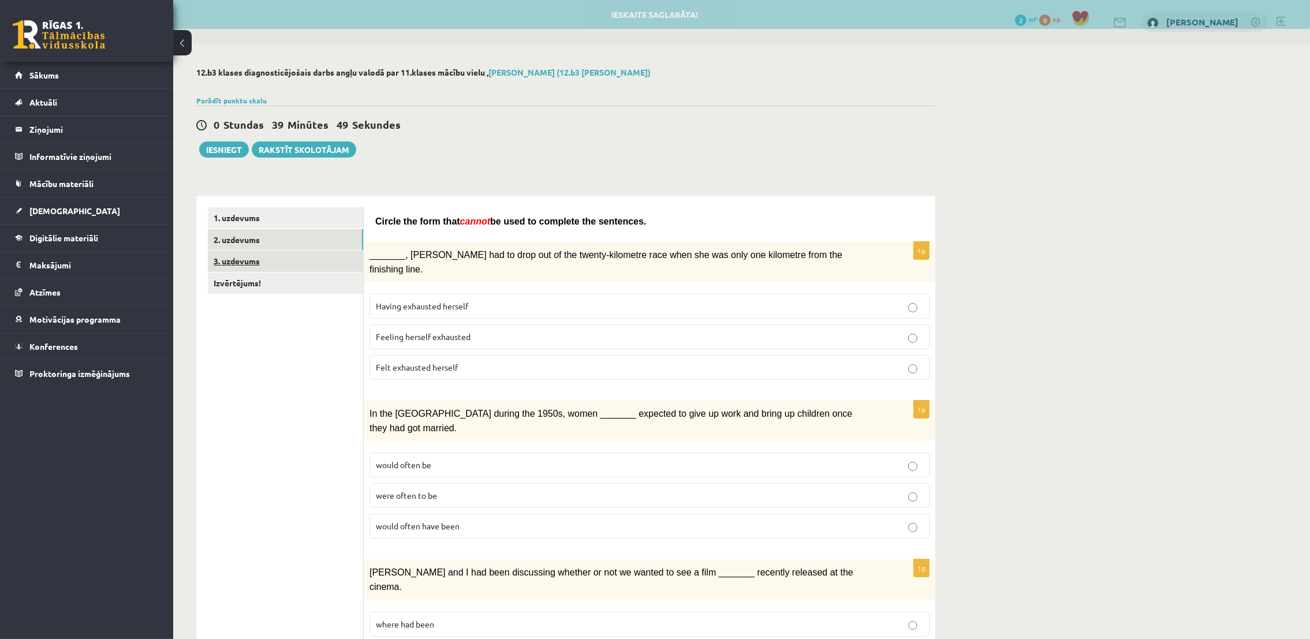
click link "3. uzdevums"
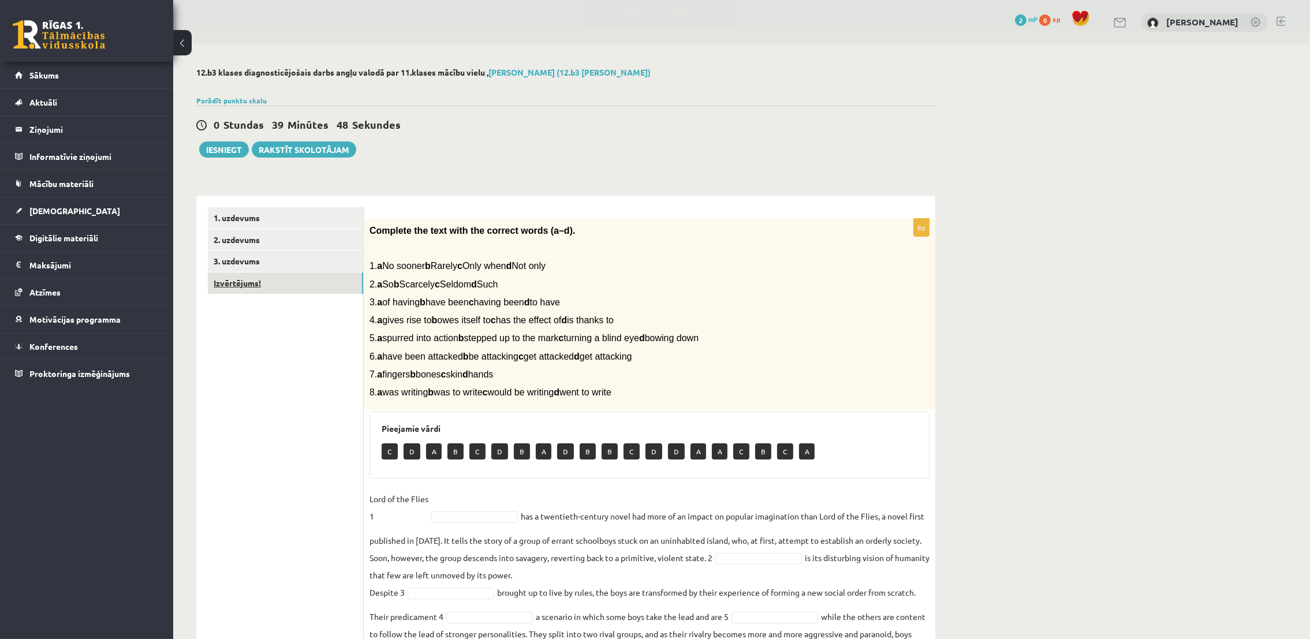
click link "Izvērtējums!"
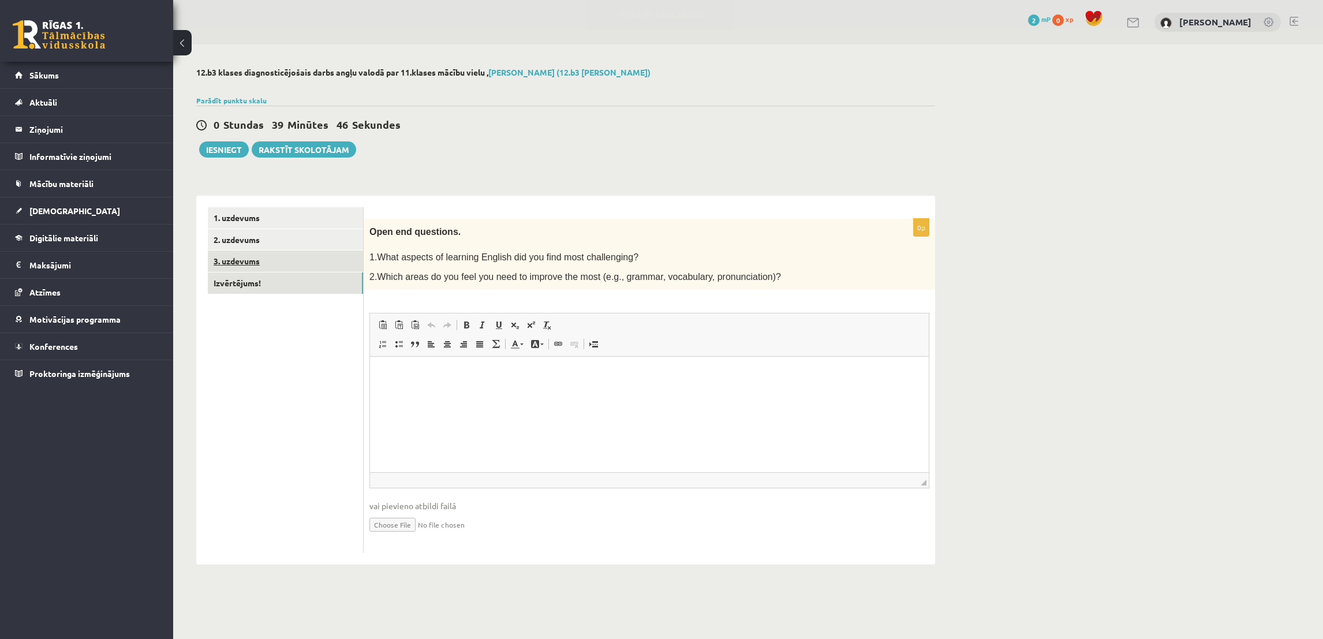
click link "3. uzdevums"
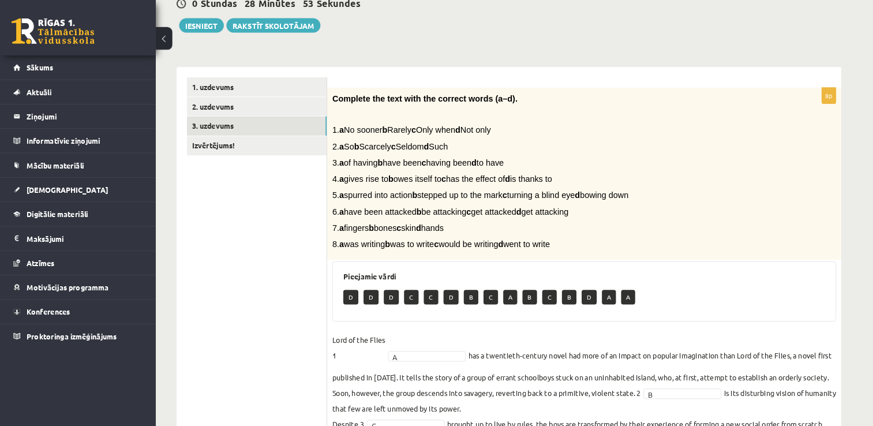
scroll to position [121, 0]
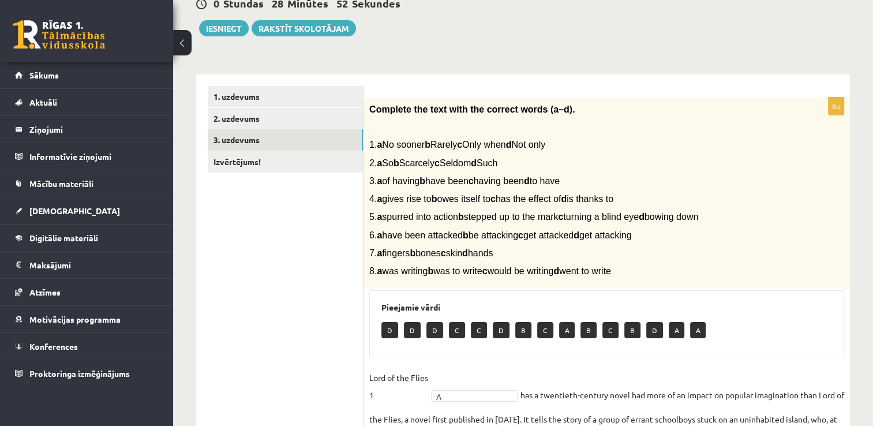
drag, startPoint x: 1273, startPoint y: 0, endPoint x: 317, endPoint y: 261, distance: 990.2
click ul "1. uzdevums 2. uzdevums 3. uzdevums Izvērtējums!"
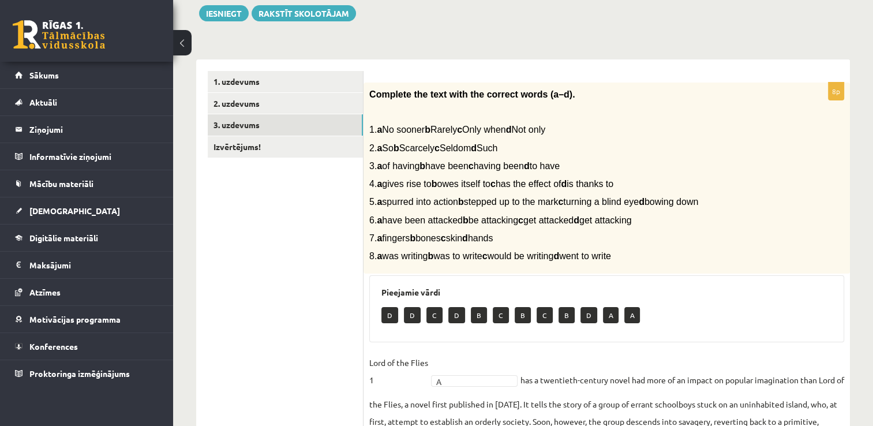
scroll to position [21, 0]
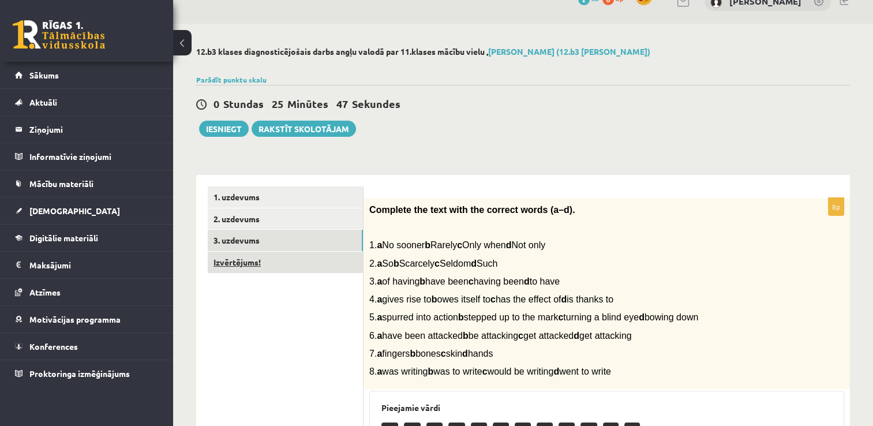
click link "Izvērtējums!"
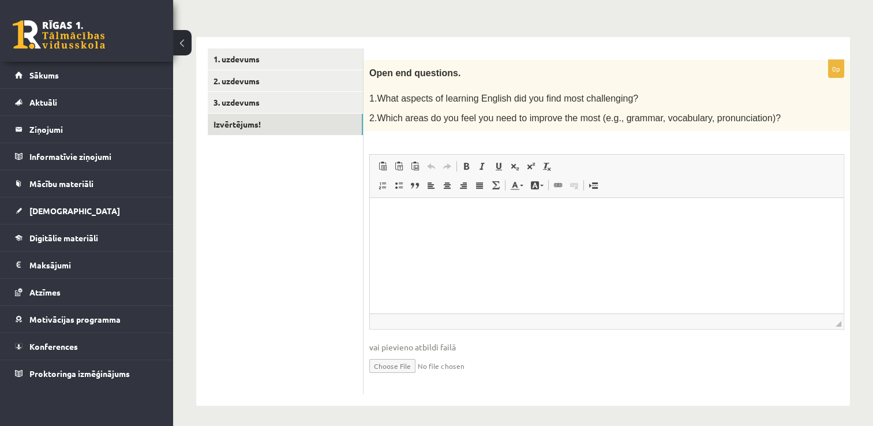
scroll to position [0, 0]
click html
click ul "1. uzdevums 2. uzdevums 3. uzdevums Izvērtējums!"
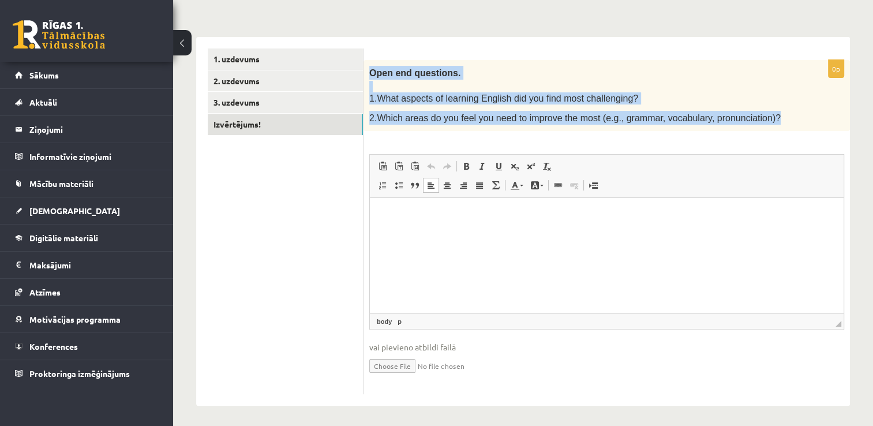
drag, startPoint x: 371, startPoint y: 70, endPoint x: 756, endPoint y: 113, distance: 387.3
click div "Open end questions. 1.What aspects of learning English did you find most challe…"
copy div "Open end questions. 1.What aspects of learning English did you find most challe…"
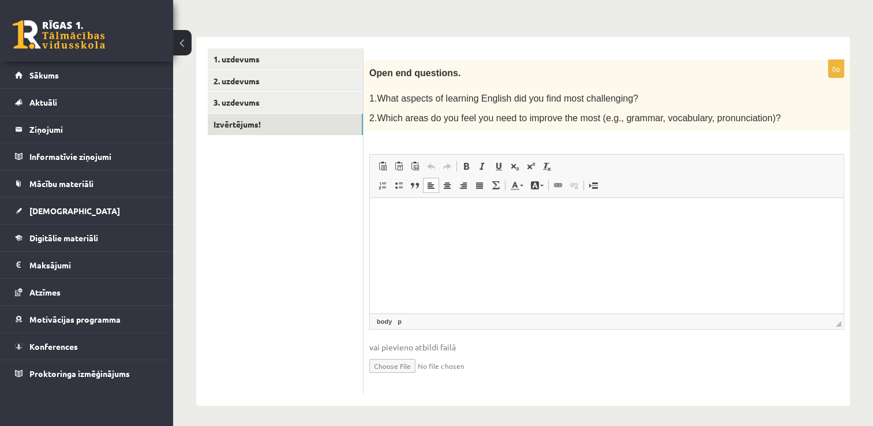
click ul "1. uzdevums 2. uzdevums 3. uzdevums Izvērtējums!"
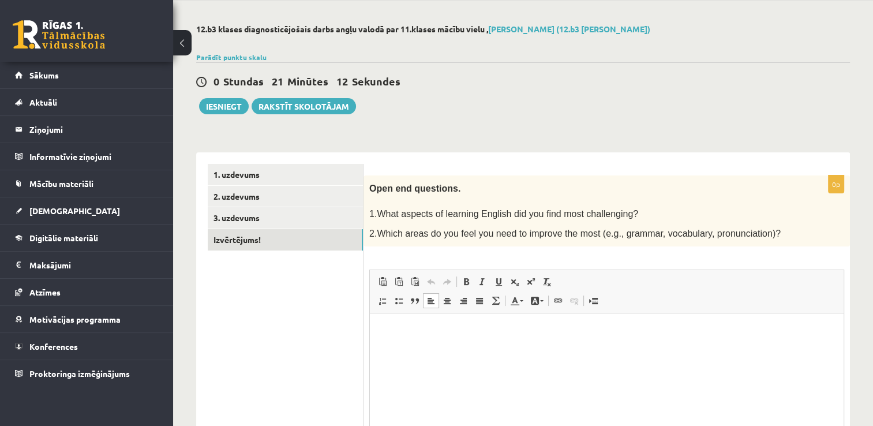
scroll to position [159, 0]
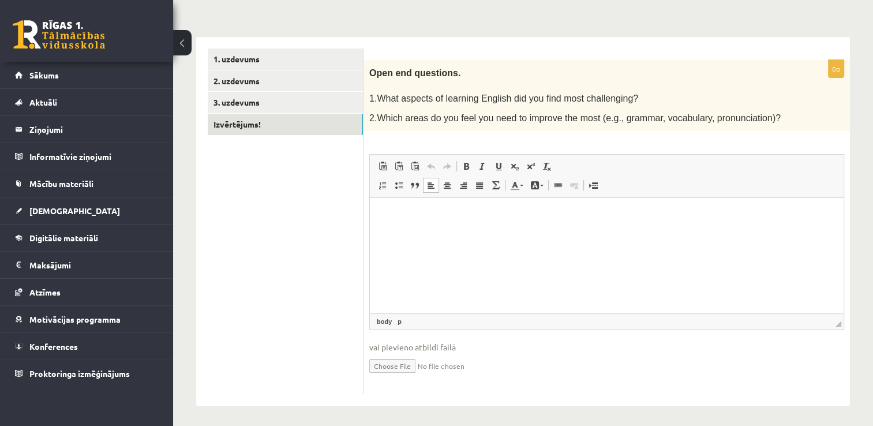
click p "Bagātinātā teksta redaktors, wiswyg-editor-user-answer-47024907521380"
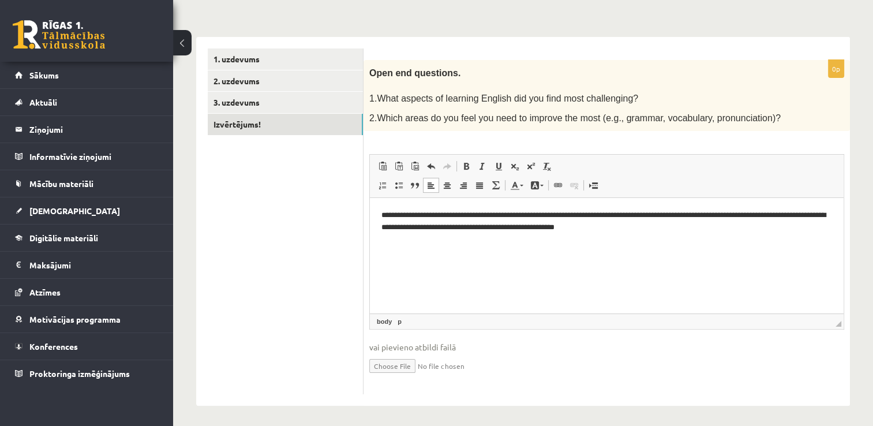
click p "**********"
drag, startPoint x: 206, startPoint y: 31, endPoint x: 234, endPoint y: 32, distance: 28.3
click p "**********"
click span
click p "**********"
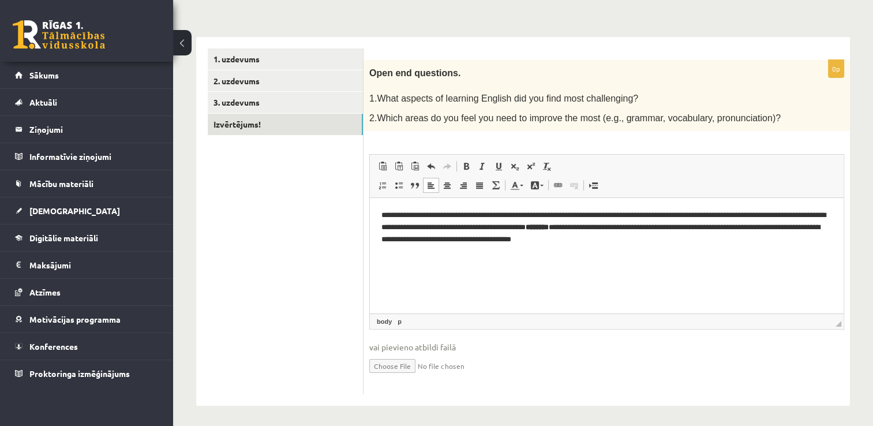
click p "**********"
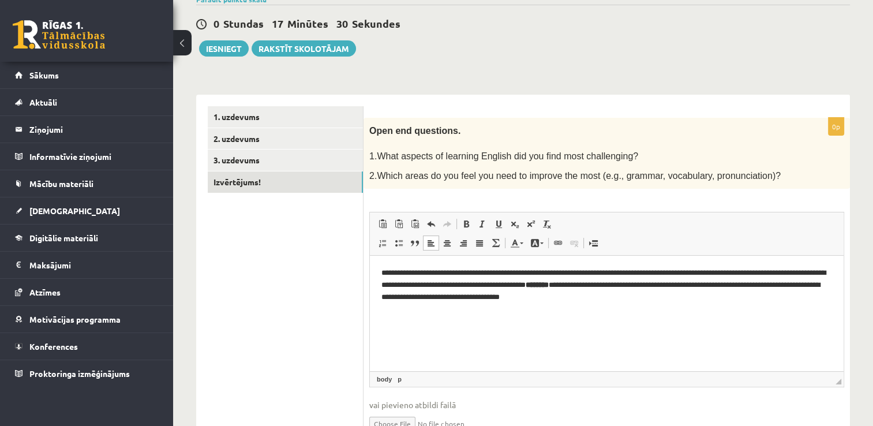
scroll to position [43, 0]
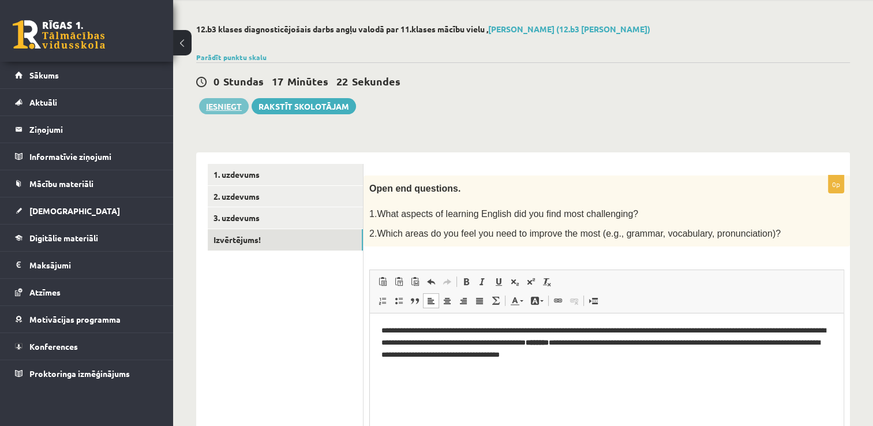
click button "Iesniegt"
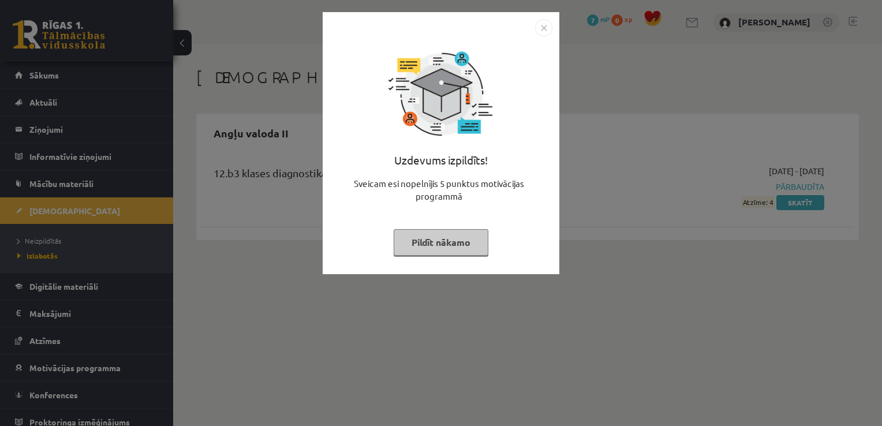
click at [543, 29] on img "Close" at bounding box center [543, 27] width 17 height 17
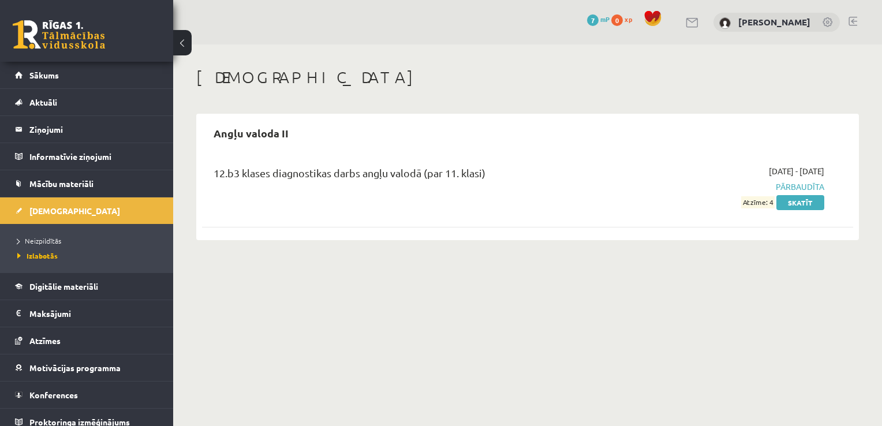
click at [21, 31] on link at bounding box center [59, 34] width 92 height 29
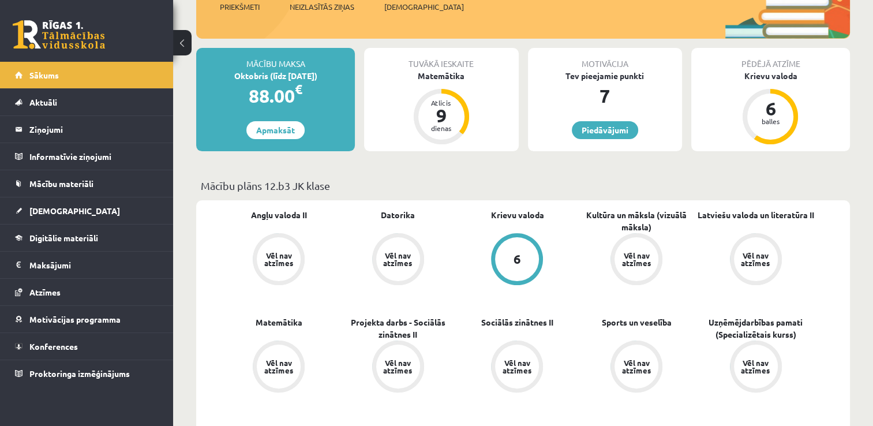
scroll to position [289, 0]
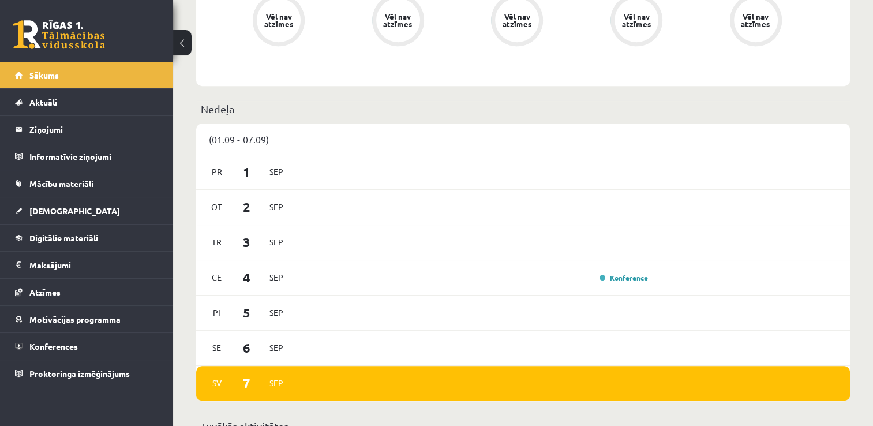
scroll to position [635, 0]
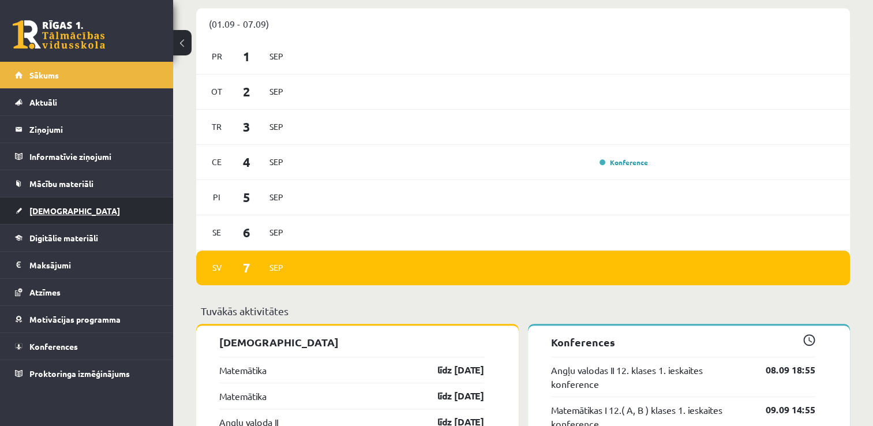
click at [43, 206] on span "[DEMOGRAPHIC_DATA]" at bounding box center [74, 210] width 91 height 10
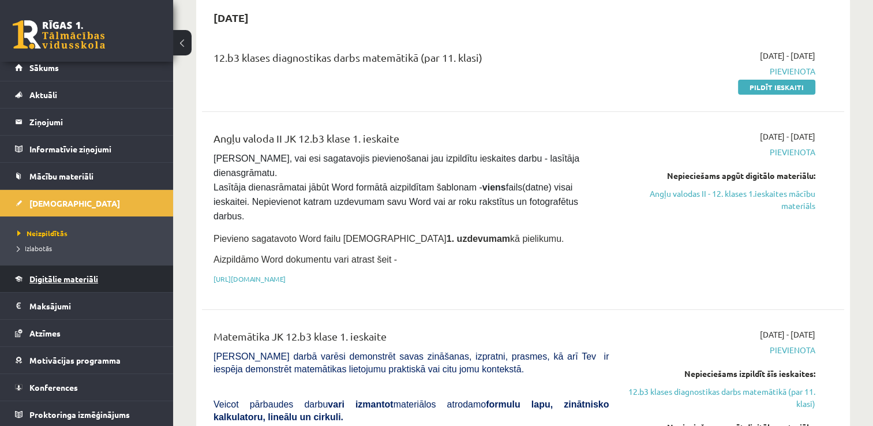
scroll to position [289, 0]
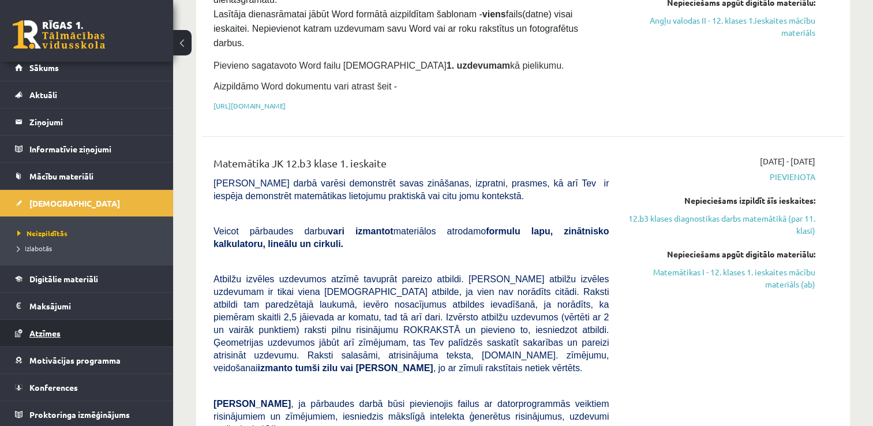
click at [43, 329] on span "Atzīmes" at bounding box center [44, 333] width 31 height 10
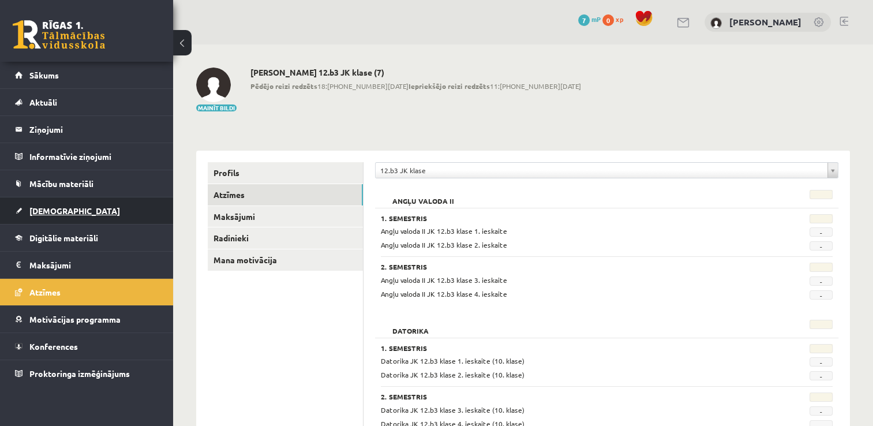
click at [53, 207] on span "[DEMOGRAPHIC_DATA]" at bounding box center [74, 210] width 91 height 10
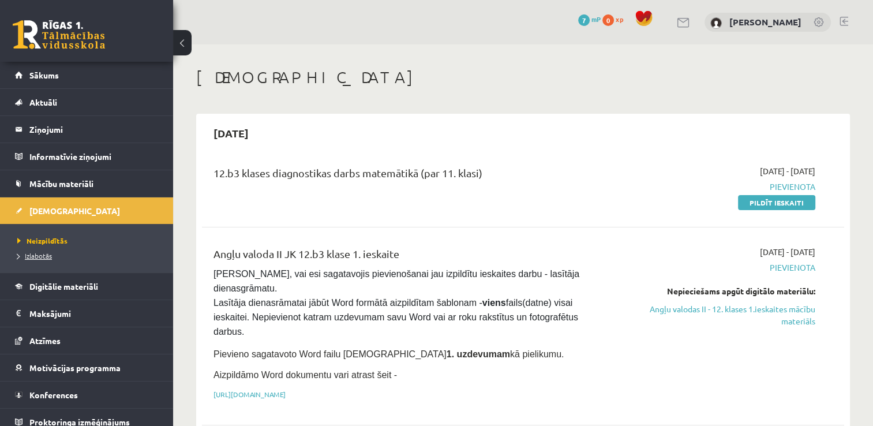
click at [42, 254] on span "Izlabotās" at bounding box center [34, 255] width 35 height 9
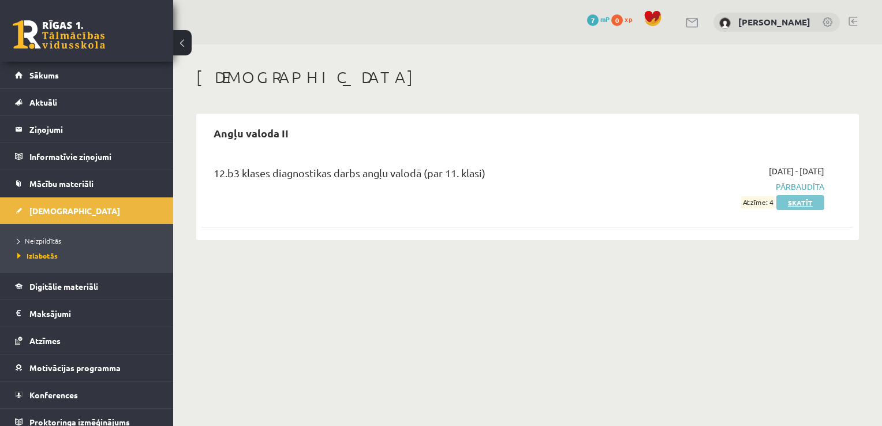
click at [796, 200] on link "Skatīt" at bounding box center [800, 202] width 48 height 15
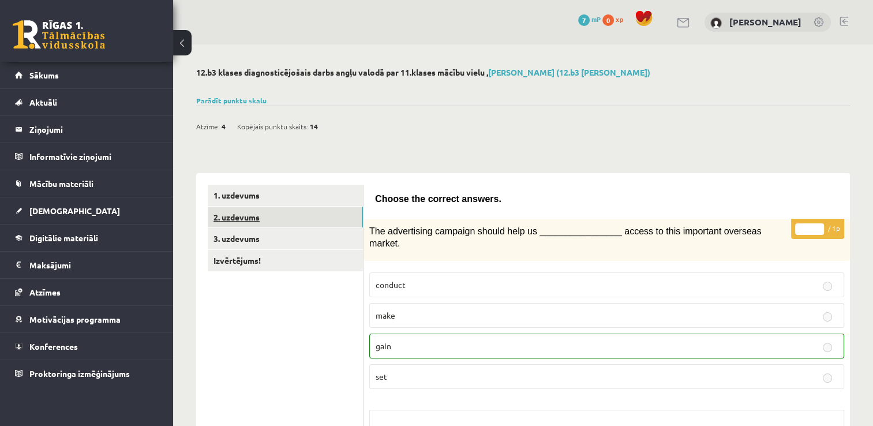
click at [229, 220] on link "2. uzdevums" at bounding box center [285, 217] width 155 height 21
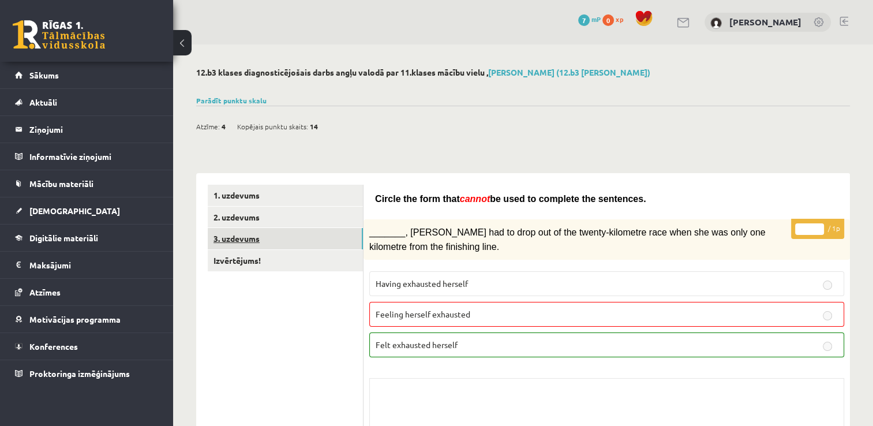
click at [238, 239] on link "3. uzdevums" at bounding box center [285, 238] width 155 height 21
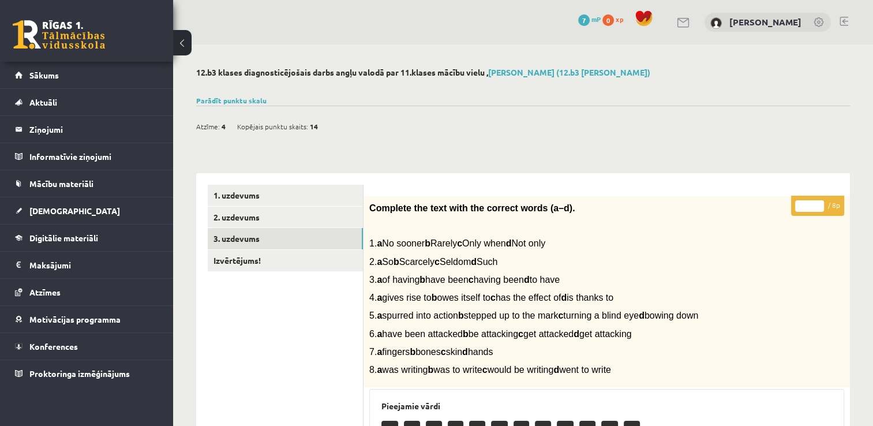
click at [44, 41] on link at bounding box center [59, 34] width 92 height 29
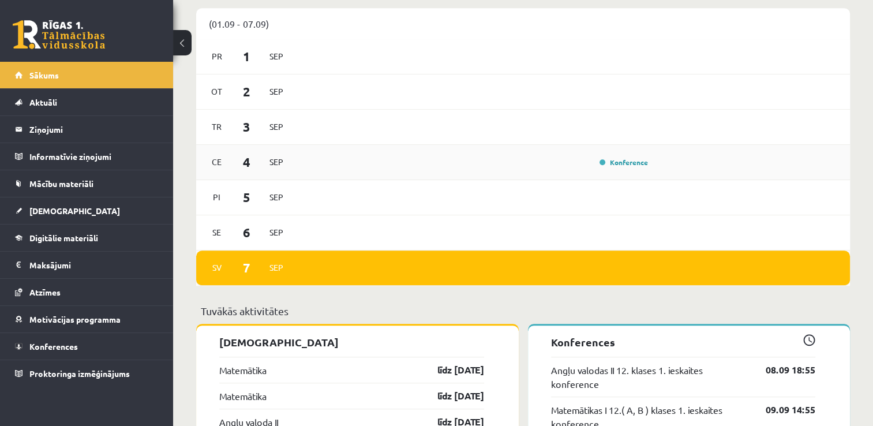
scroll to position [808, 0]
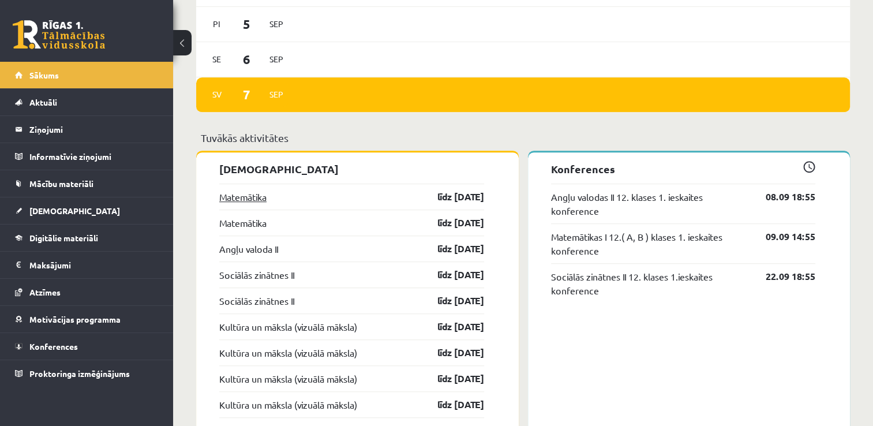
click at [248, 201] on link "Matemātika" at bounding box center [242, 197] width 47 height 14
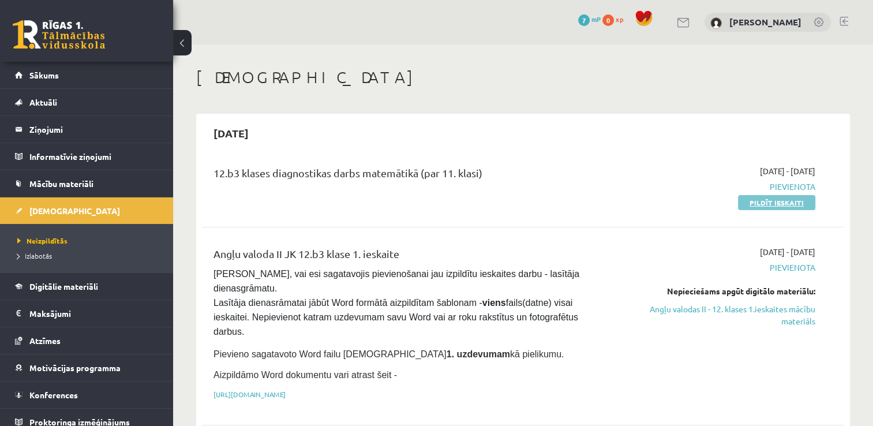
scroll to position [372, 0]
